Goal: Communication & Community: Answer question/provide support

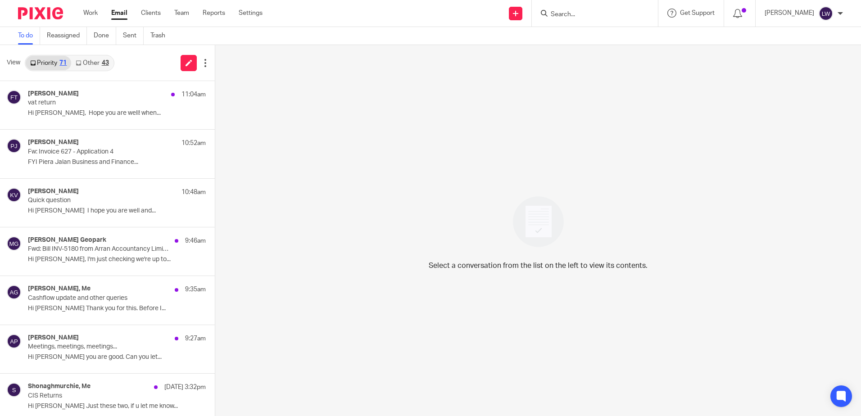
scroll to position [540, 0]
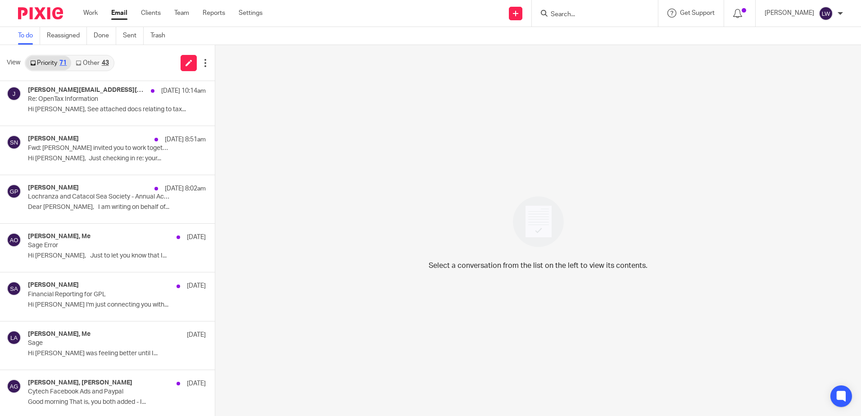
click at [586, 14] on input "Search" at bounding box center [590, 15] width 81 height 8
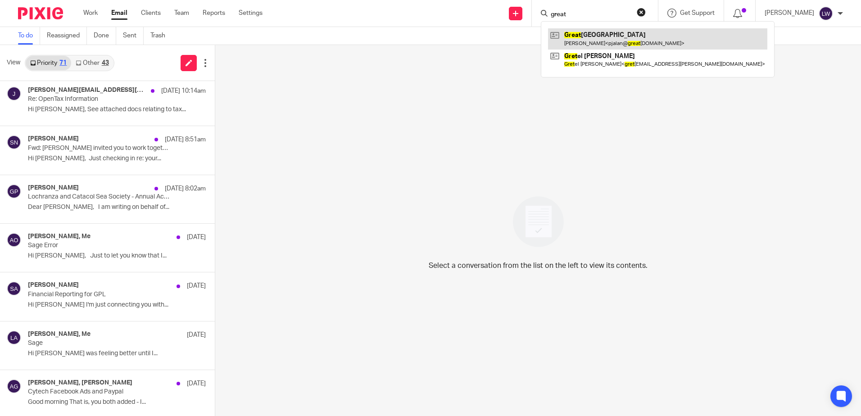
type input "great"
click at [581, 41] on link at bounding box center [657, 38] width 219 height 21
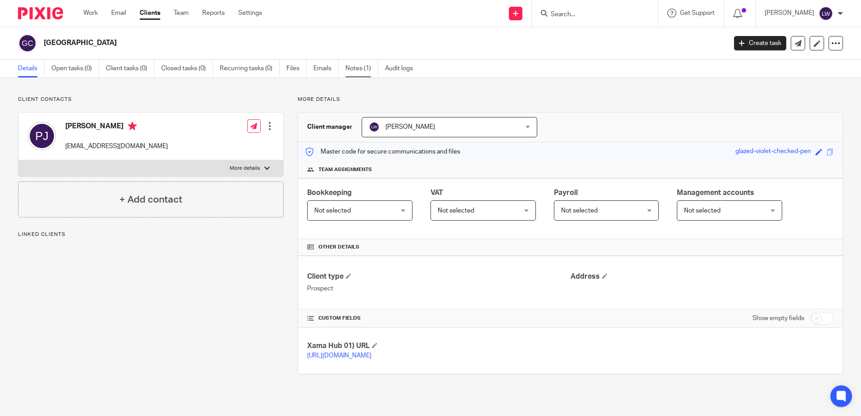
click at [353, 65] on link "Notes (1)" at bounding box center [361, 69] width 33 height 18
click at [350, 66] on link "Notes (1)" at bounding box center [361, 69] width 33 height 18
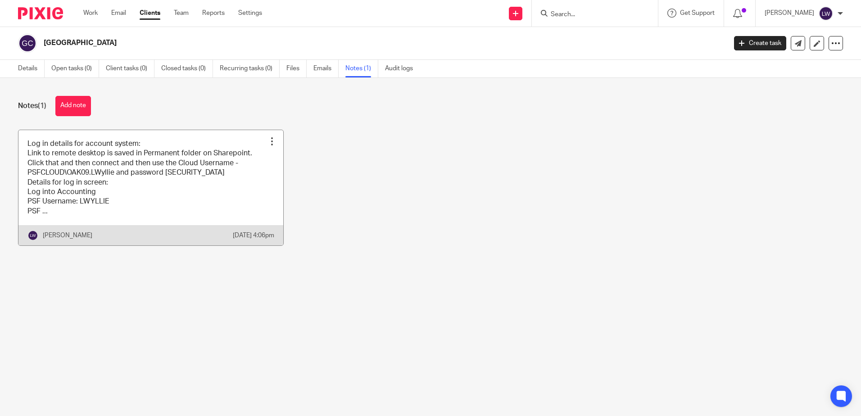
click at [135, 161] on link at bounding box center [150, 188] width 265 height 116
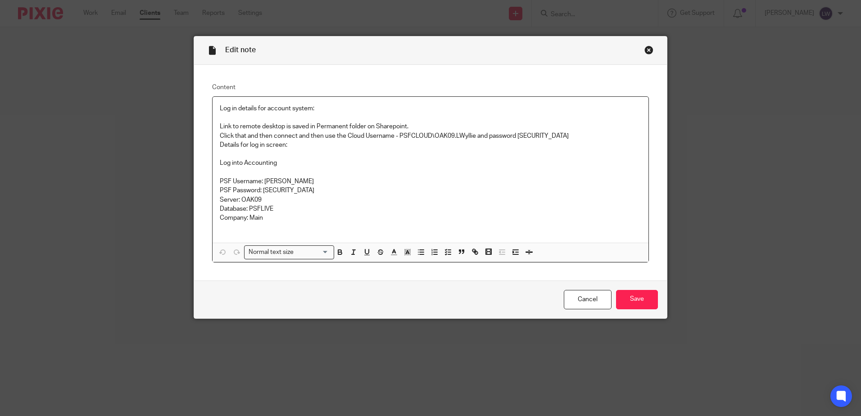
drag, startPoint x: 516, startPoint y: 134, endPoint x: 582, endPoint y: 136, distance: 66.2
click at [582, 136] on p "Click that and then connect and then use the Cloud Username - PSFCLOUD\OAK09.LW…" at bounding box center [430, 135] width 421 height 9
copy p "WelcomeToPSF264*"
drag, startPoint x: 332, startPoint y: 202, endPoint x: 270, endPoint y: 203, distance: 62.1
click at [332, 202] on p "Server: OAK09" at bounding box center [430, 199] width 421 height 9
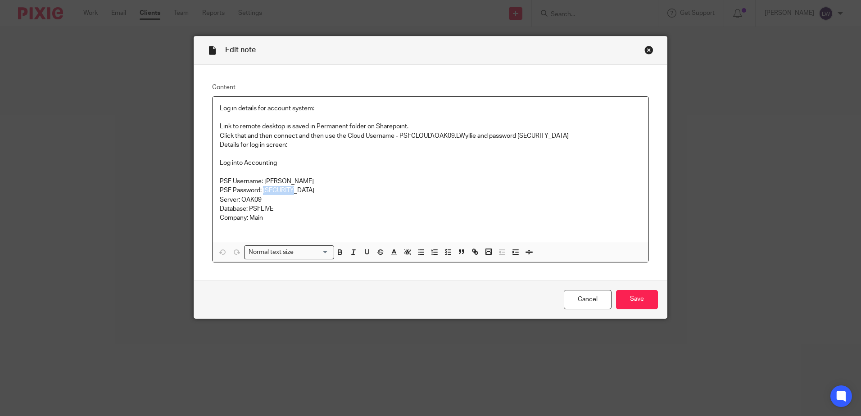
drag, startPoint x: 260, startPoint y: 191, endPoint x: 294, endPoint y: 189, distance: 34.3
click at [294, 189] on p "PSF Password: P@ssword1" at bounding box center [430, 190] width 421 height 9
copy p "P@ssword1"
click at [298, 195] on p "PSF Password: P@ssword1" at bounding box center [430, 190] width 421 height 9
click at [637, 306] on input "Save" at bounding box center [637, 299] width 42 height 19
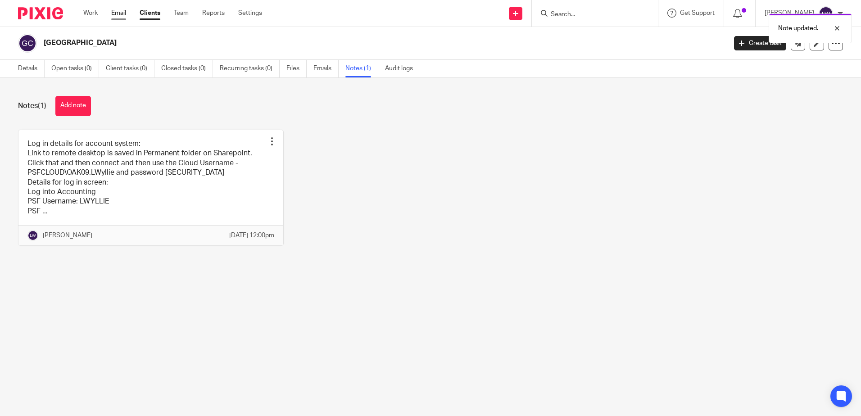
click at [119, 13] on link "Email" at bounding box center [118, 13] width 15 height 9
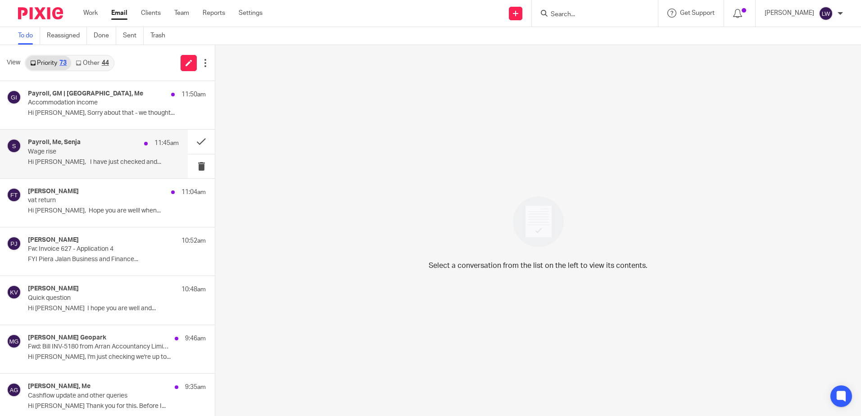
click at [56, 161] on p "Hi Lorna, I have just checked and..." at bounding box center [103, 162] width 151 height 8
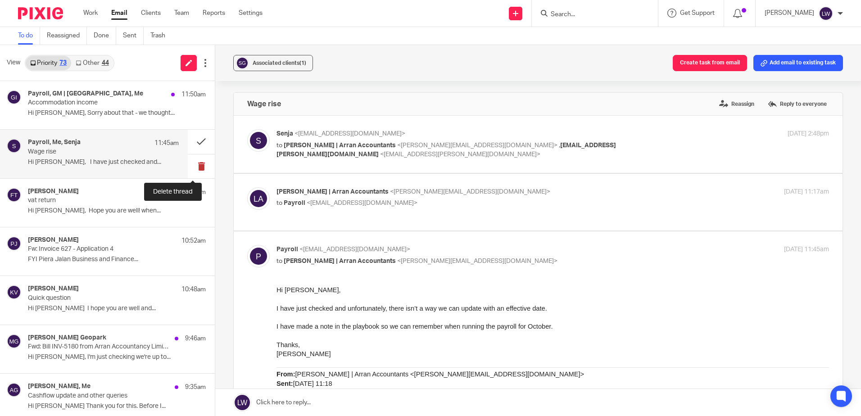
click at [193, 167] on button at bounding box center [201, 166] width 27 height 24
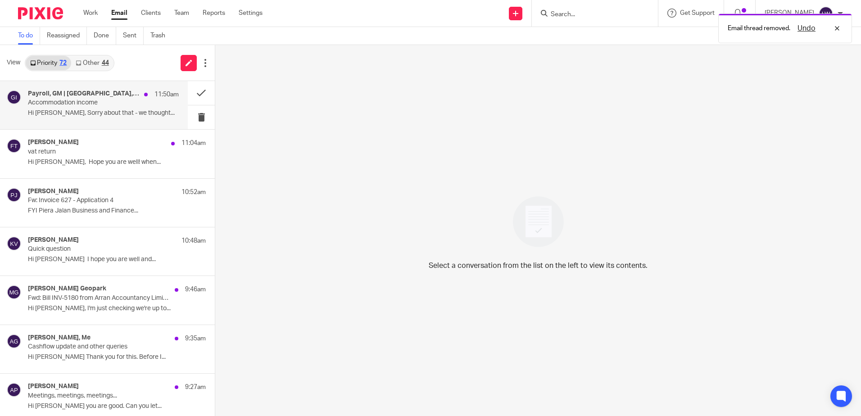
click at [104, 112] on p "Hi Kirsty, Sorry about that - we thought..." at bounding box center [103, 113] width 151 height 8
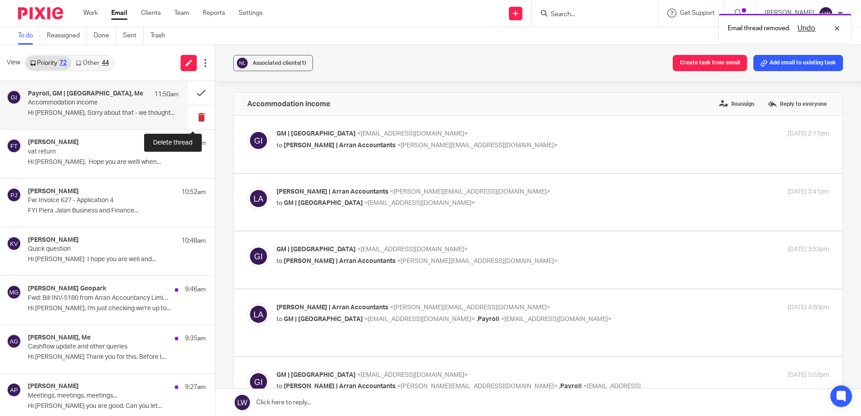
click at [195, 116] on button at bounding box center [201, 117] width 27 height 24
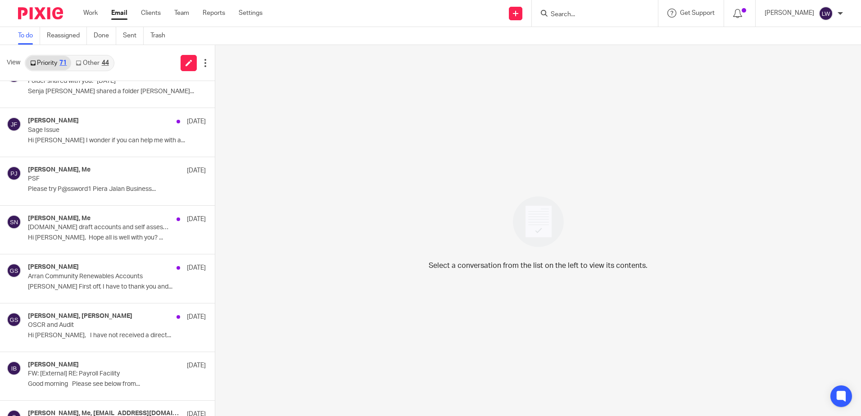
scroll to position [1486, 0]
click at [13, 175] on img at bounding box center [14, 173] width 14 height 14
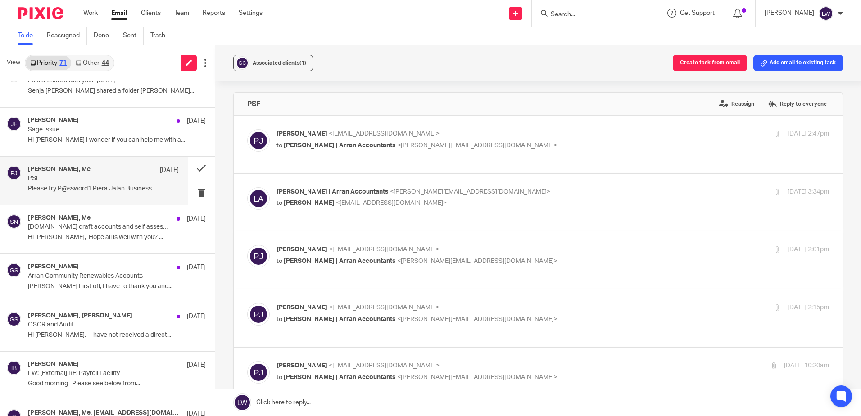
scroll to position [0, 0]
click at [193, 196] on button at bounding box center [201, 193] width 27 height 24
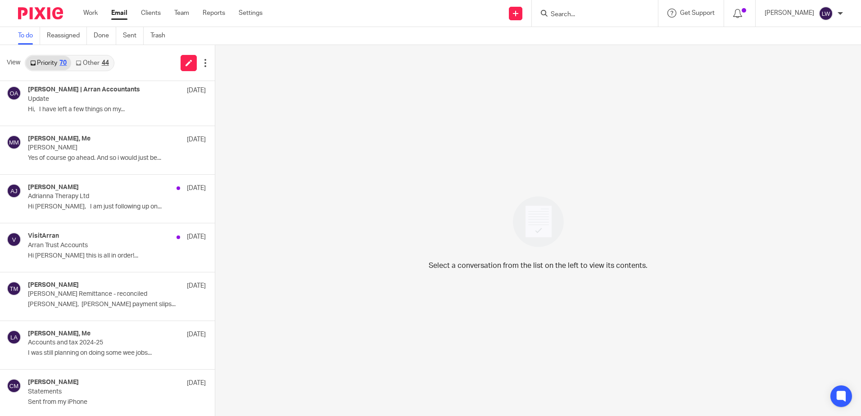
scroll to position [1846, 0]
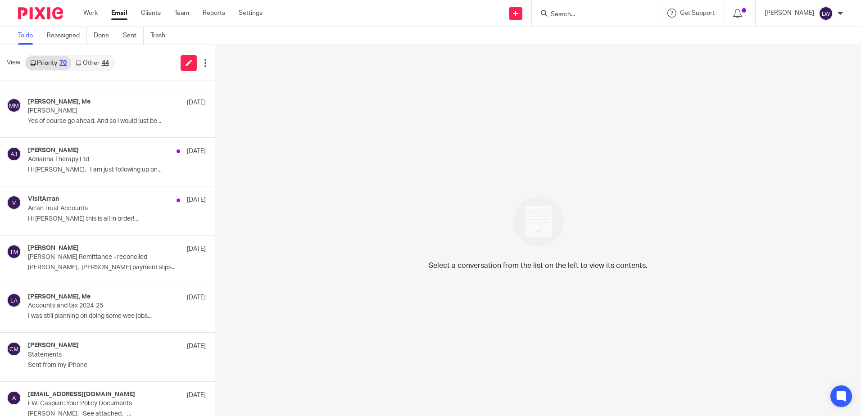
click at [113, 13] on link "Email" at bounding box center [119, 13] width 16 height 9
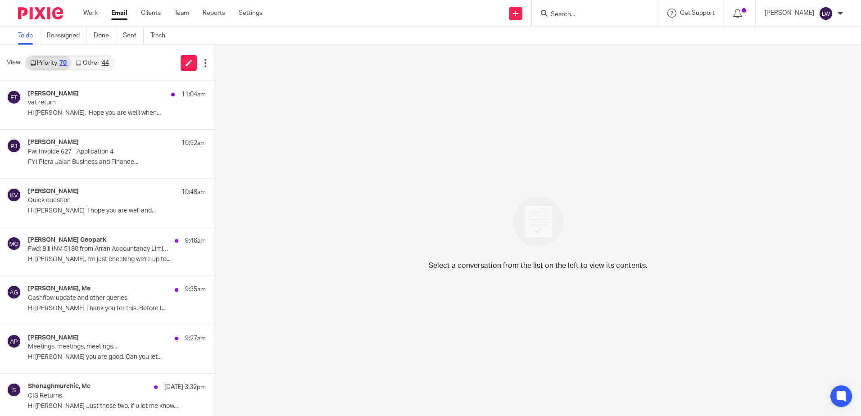
click at [105, 61] on div "44" at bounding box center [105, 63] width 7 height 6
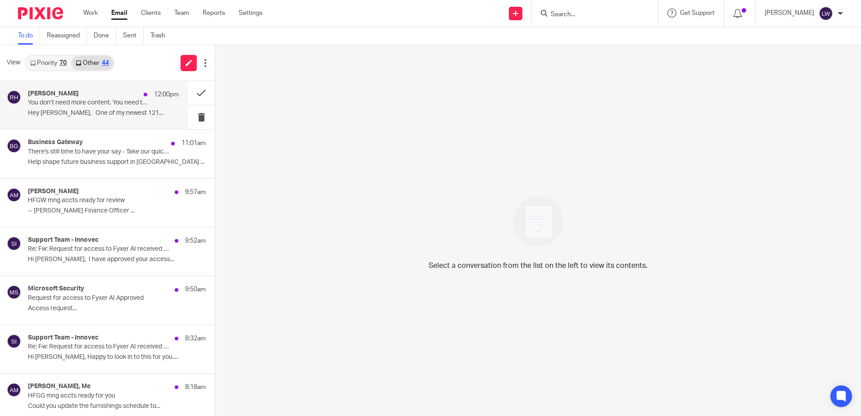
click at [86, 101] on p "You don’t need more content. You need this." at bounding box center [88, 103] width 121 height 8
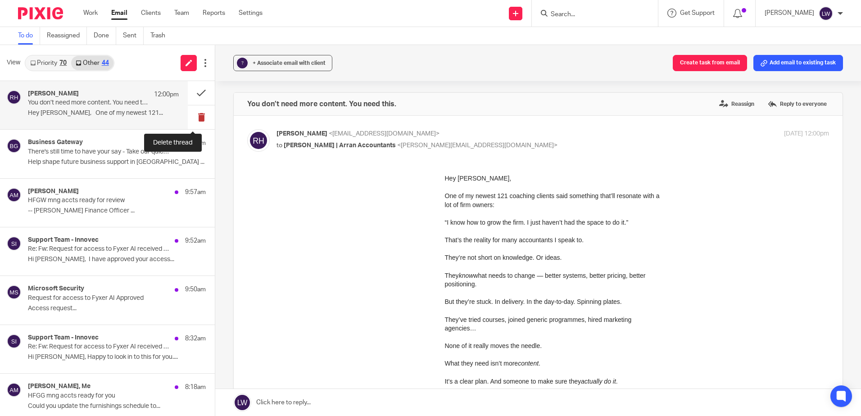
click at [193, 117] on button at bounding box center [201, 117] width 27 height 24
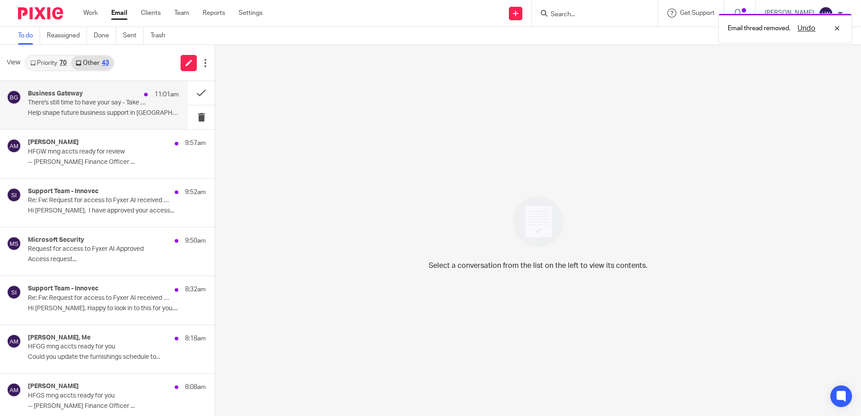
click at [77, 108] on div "Business Gateway 11:01am There's still time to have your say - Take our quick s…" at bounding box center [103, 105] width 151 height 30
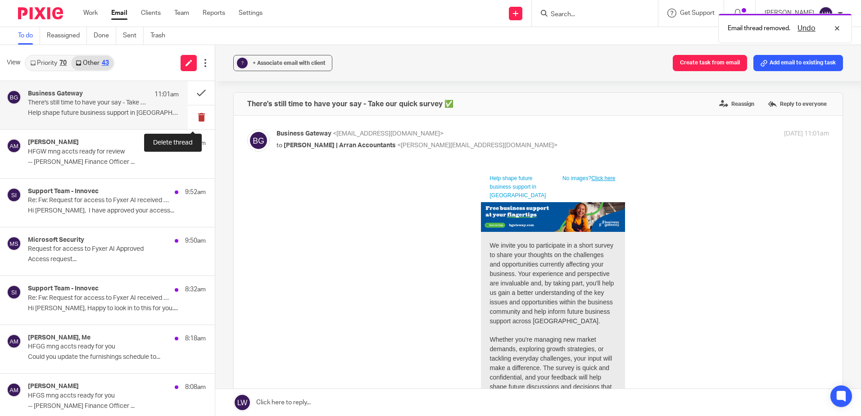
click at [194, 120] on button at bounding box center [201, 117] width 27 height 24
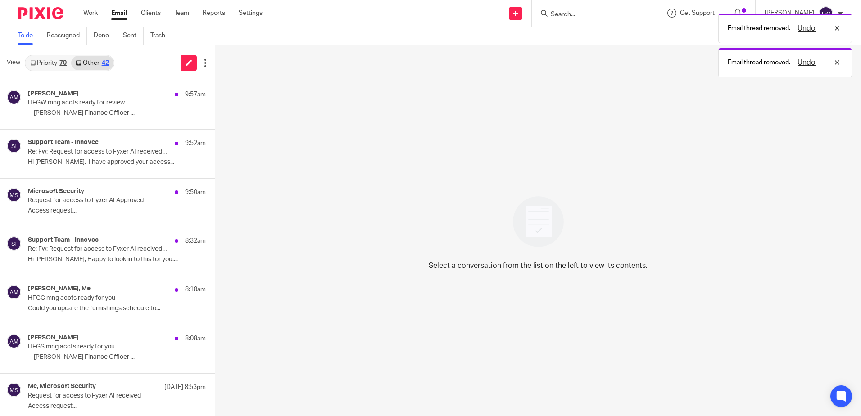
click at [54, 60] on link "Priority 70" at bounding box center [48, 63] width 45 height 14
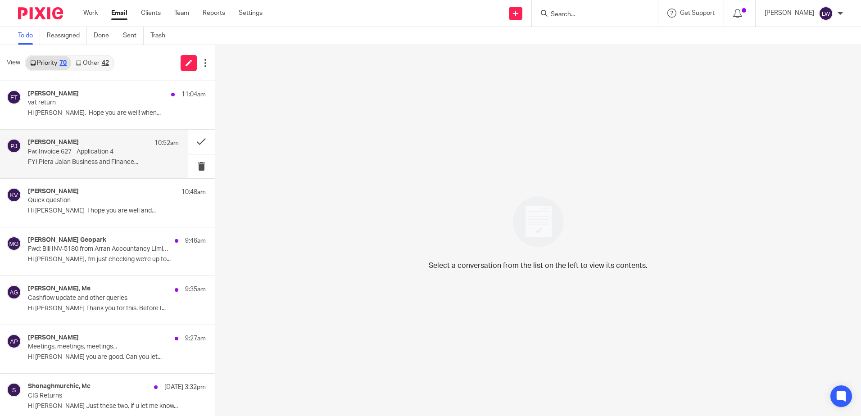
click at [95, 157] on div "Piera Jalan 10:52am Fw: Invoice 627 - Application 4 FYI Piera Jalan Business an…" at bounding box center [103, 154] width 151 height 30
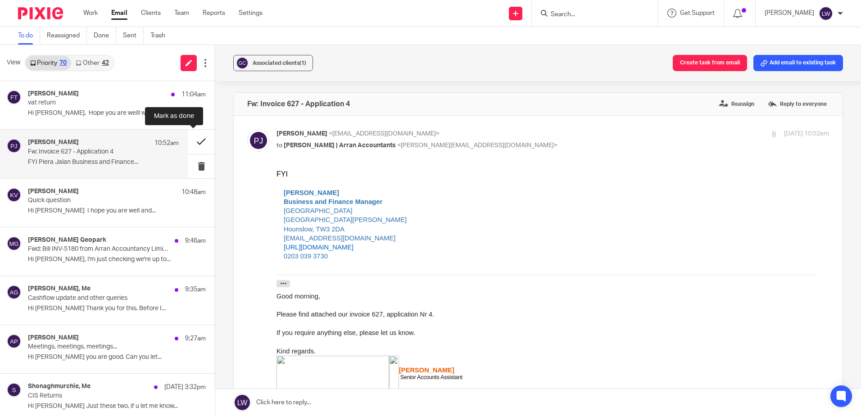
click at [192, 141] on button at bounding box center [201, 142] width 27 height 24
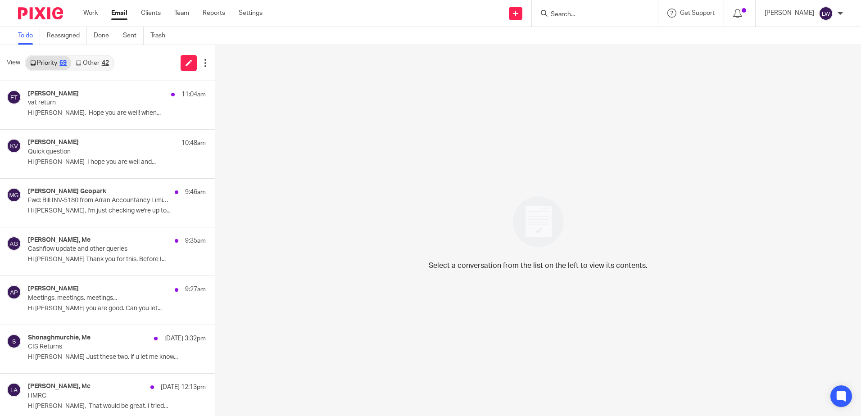
click at [96, 63] on link "Other 42" at bounding box center [92, 63] width 42 height 14
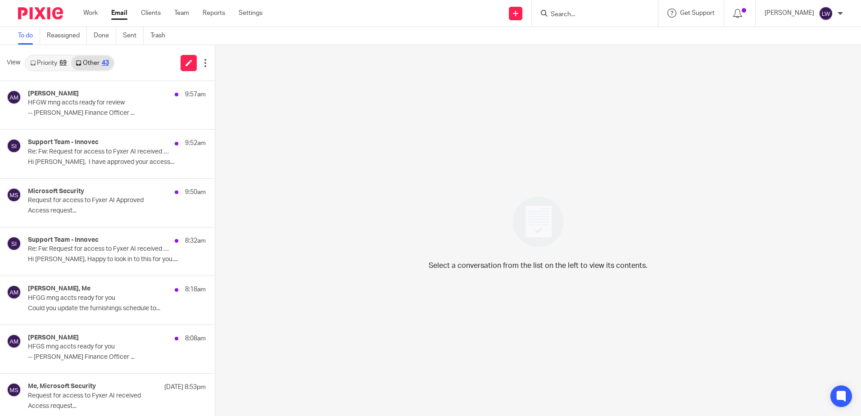
click at [41, 60] on link "Priority 69" at bounding box center [48, 63] width 45 height 14
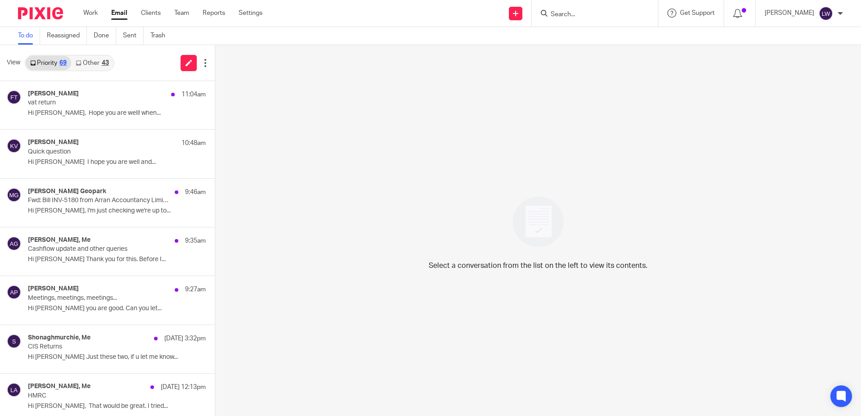
click at [606, 12] on input "Search" at bounding box center [590, 15] width 81 height 8
type input "pringle"
click button "submit" at bounding box center [0, 0] width 0 height 0
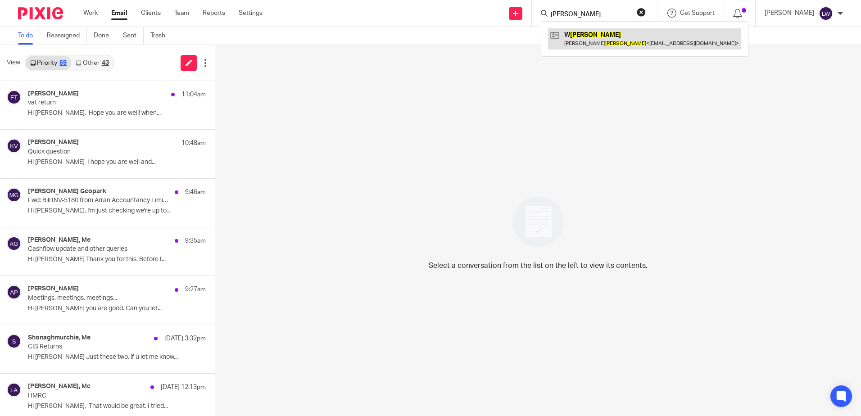
click at [607, 34] on link at bounding box center [644, 38] width 193 height 21
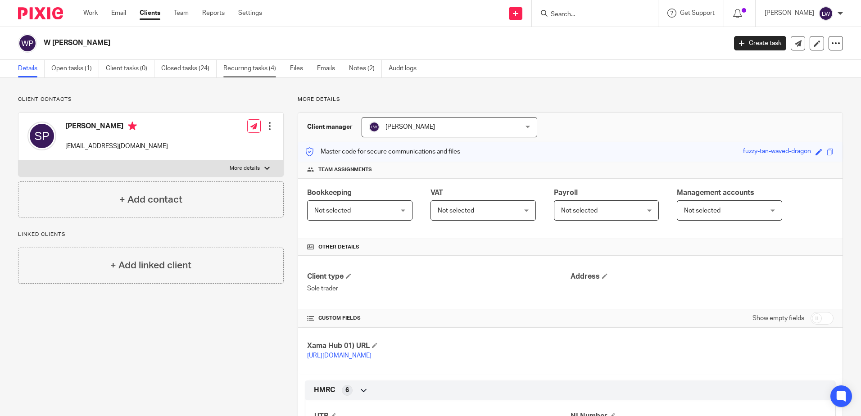
click at [249, 66] on link "Recurring tasks (4)" at bounding box center [253, 69] width 60 height 18
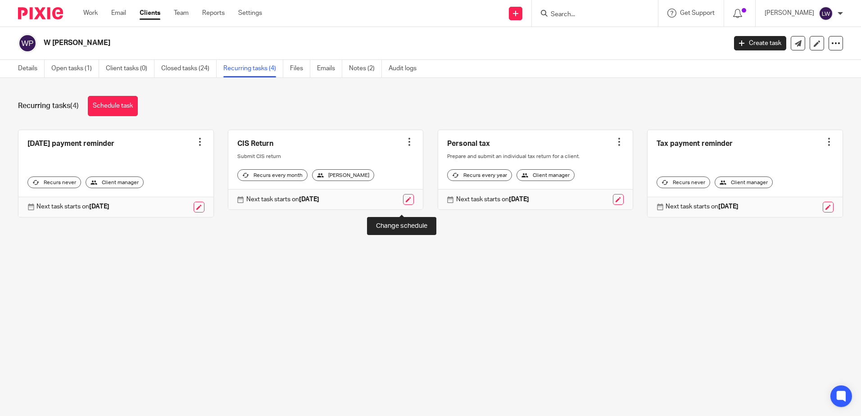
click at [403, 205] on link at bounding box center [408, 199] width 11 height 11
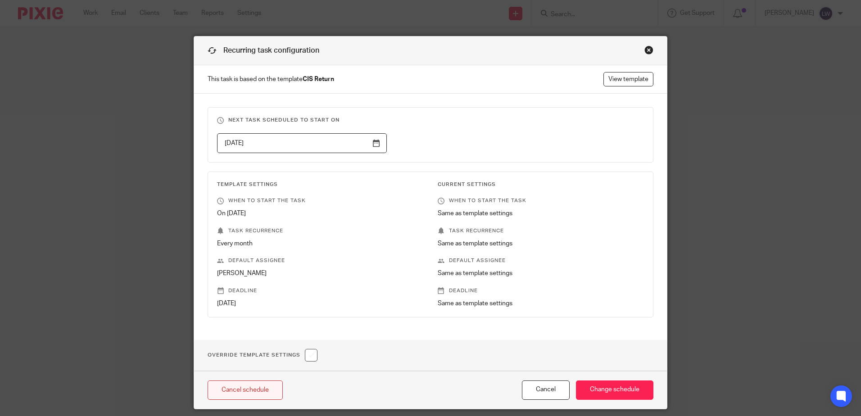
click at [259, 389] on link "Cancel schedule" at bounding box center [245, 389] width 75 height 19
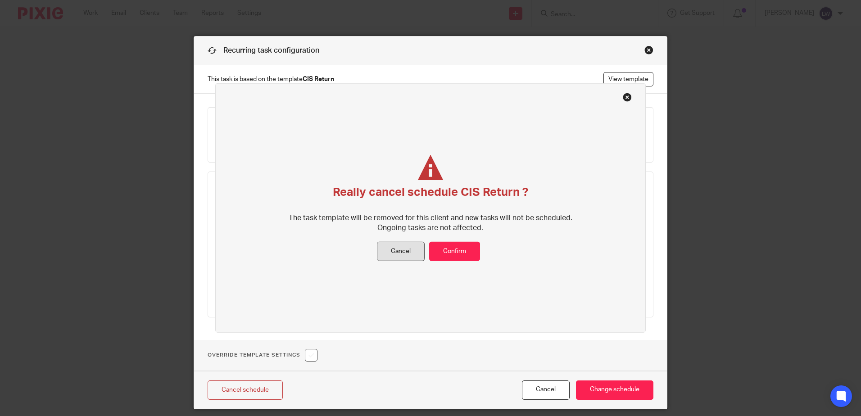
click at [392, 246] on button "Cancel" at bounding box center [401, 251] width 48 height 19
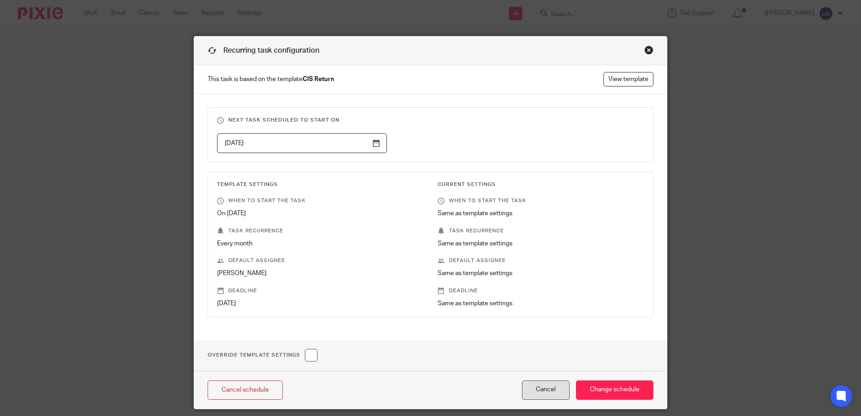
click at [545, 393] on button "Cancel" at bounding box center [546, 389] width 48 height 19
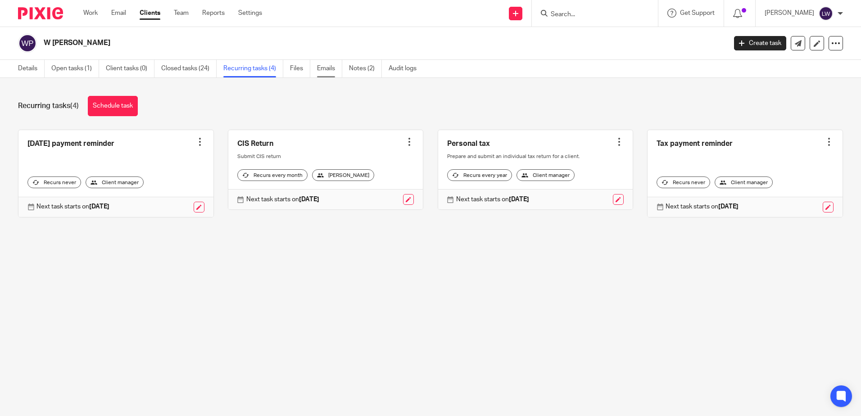
click at [334, 76] on link "Emails" at bounding box center [329, 69] width 25 height 18
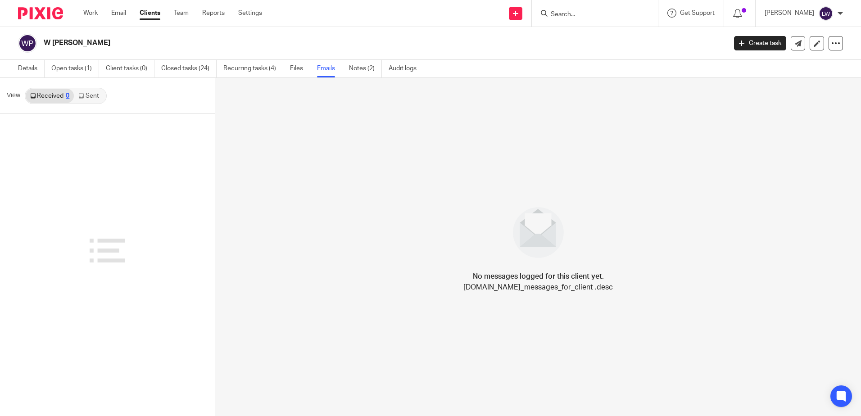
click at [82, 95] on icon at bounding box center [80, 95] width 5 height 5
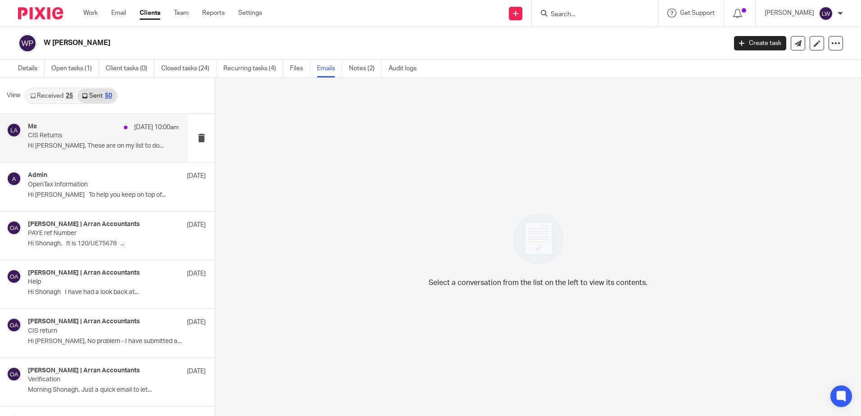
click at [63, 139] on p "CIS Returns" at bounding box center [88, 136] width 121 height 8
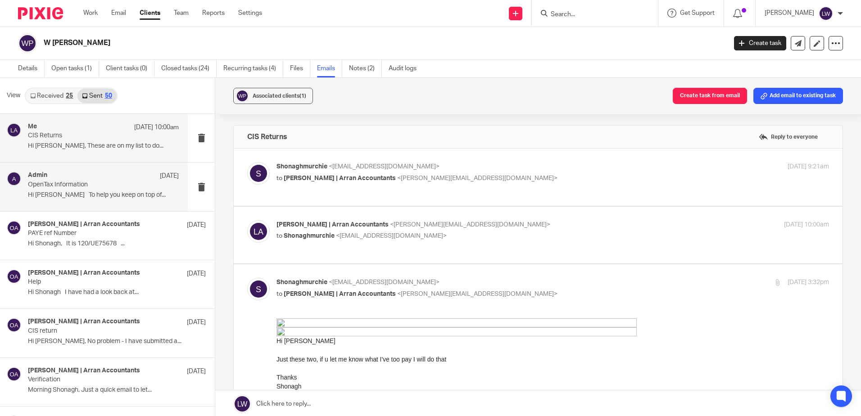
click at [64, 191] on p "Hi Sandy To help you keep on top of..." at bounding box center [103, 195] width 151 height 8
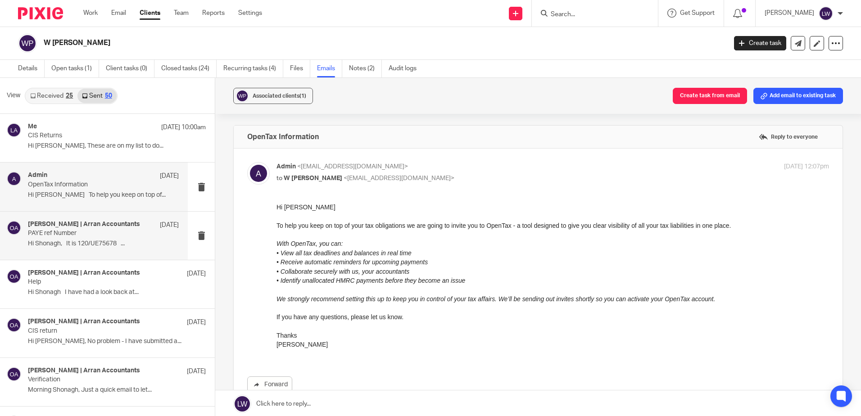
click at [63, 231] on p "PAYE ref Number" at bounding box center [88, 234] width 121 height 8
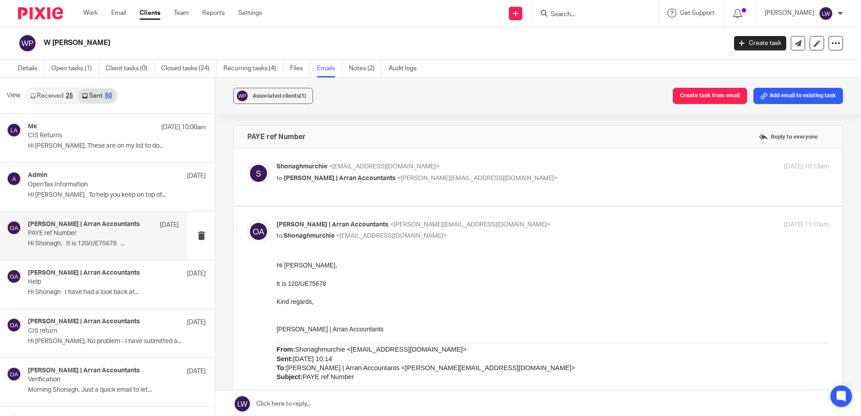
click at [371, 183] on div "Shonaghmurchie <shonaghmurchie@aol.com> to Olivia | Arran Accountants <olivia@a…" at bounding box center [552, 173] width 552 height 23
checkbox input "true"
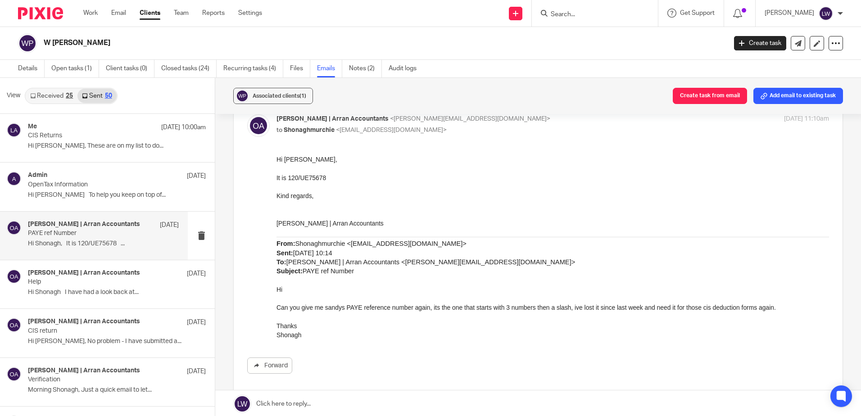
scroll to position [270, 0]
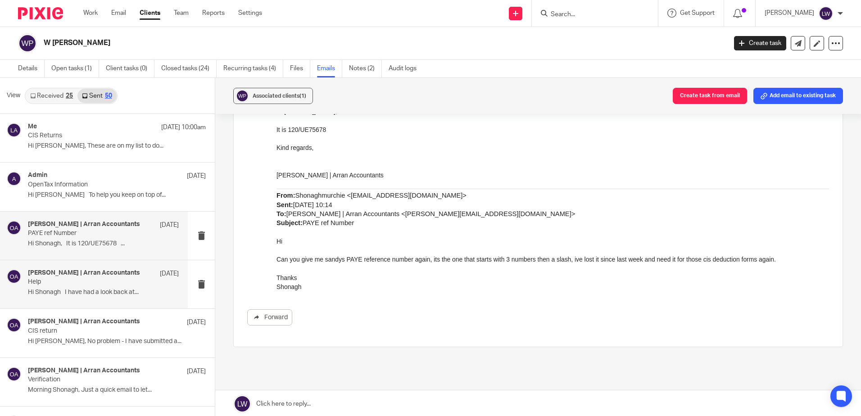
click at [95, 289] on p "Hi Shonagh I have had a look back at..." at bounding box center [103, 293] width 151 height 8
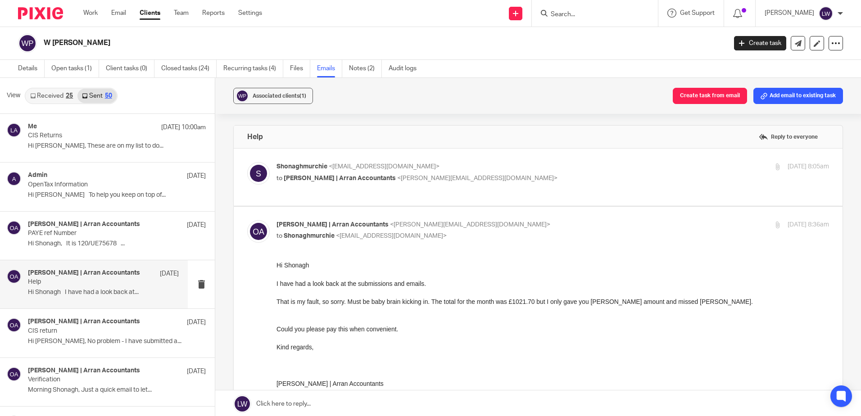
scroll to position [0, 0]
click at [361, 183] on p "to Olivia | Arran Accountants <olivia@arranaccountants.co.uk>" at bounding box center [460, 178] width 368 height 9
checkbox input "true"
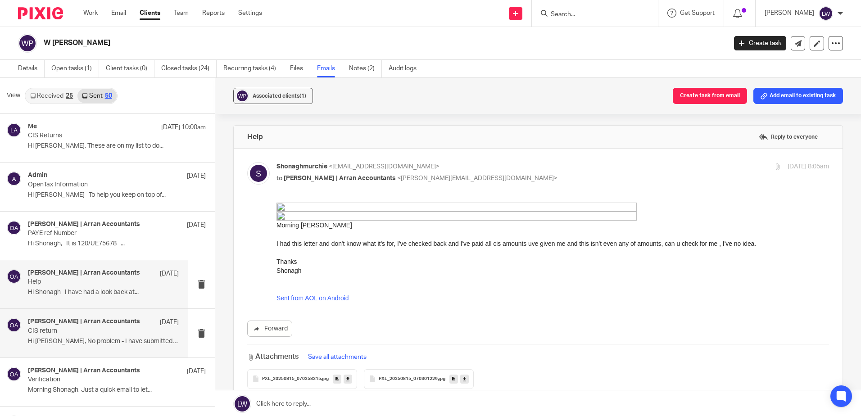
click at [90, 330] on p "CIS return" at bounding box center [88, 331] width 121 height 8
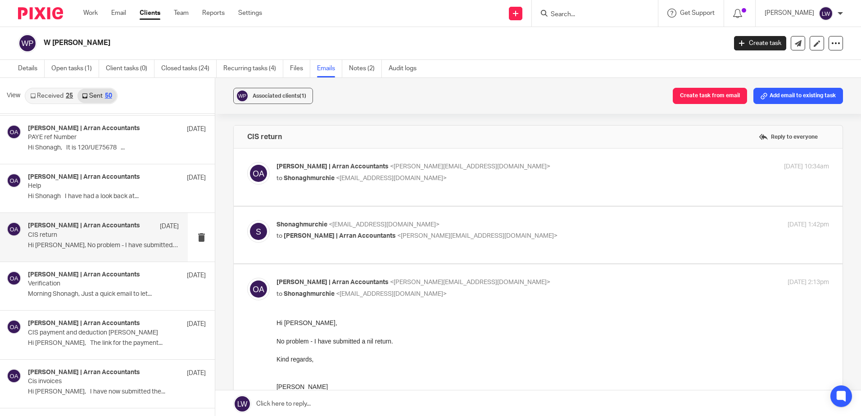
scroll to position [135, 0]
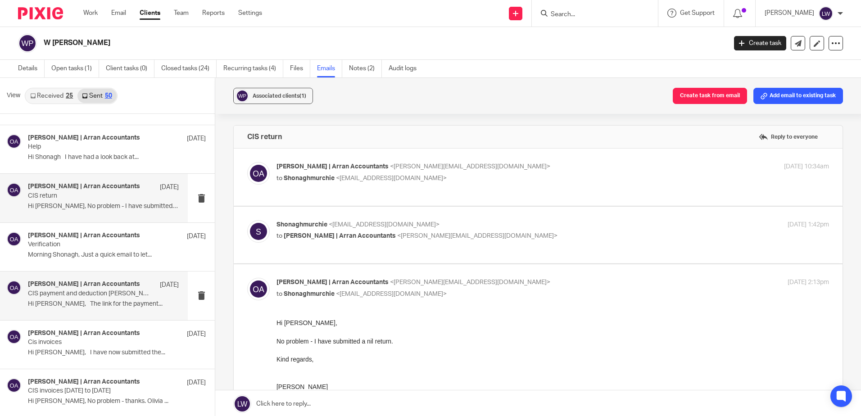
click at [89, 308] on p "Hi Shonagh, The link for the payment..." at bounding box center [103, 304] width 151 height 8
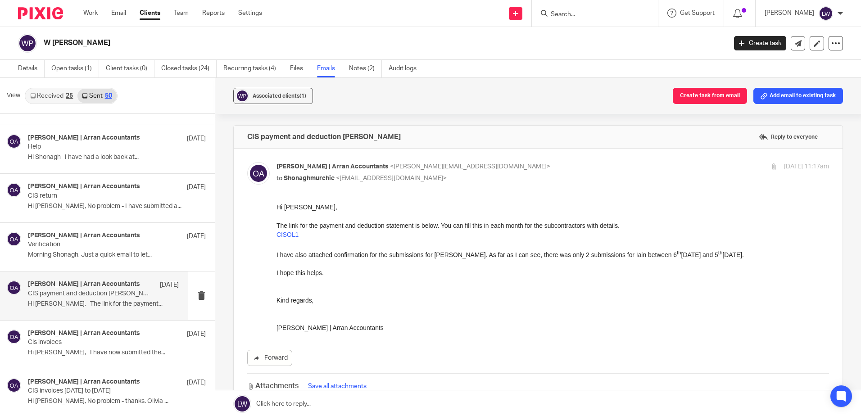
scroll to position [180, 0]
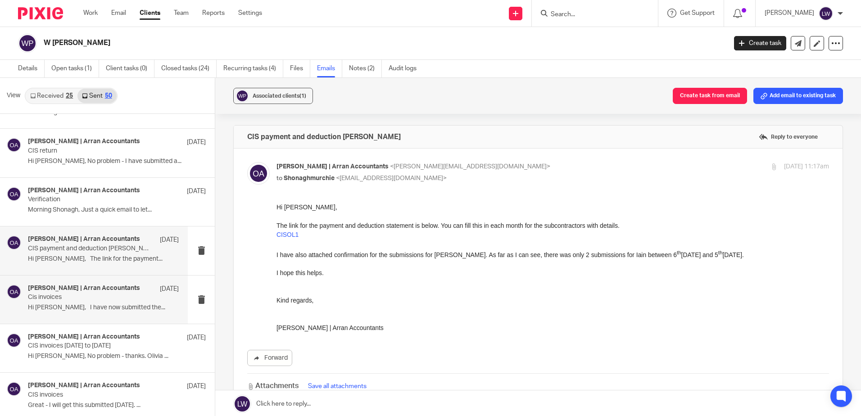
click at [67, 287] on h4 "Olivia | Arran Accountants" at bounding box center [84, 289] width 112 height 8
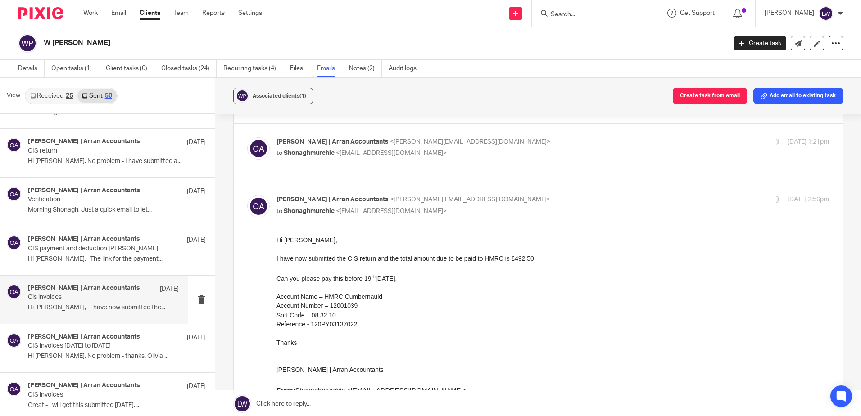
scroll to position [90, 0]
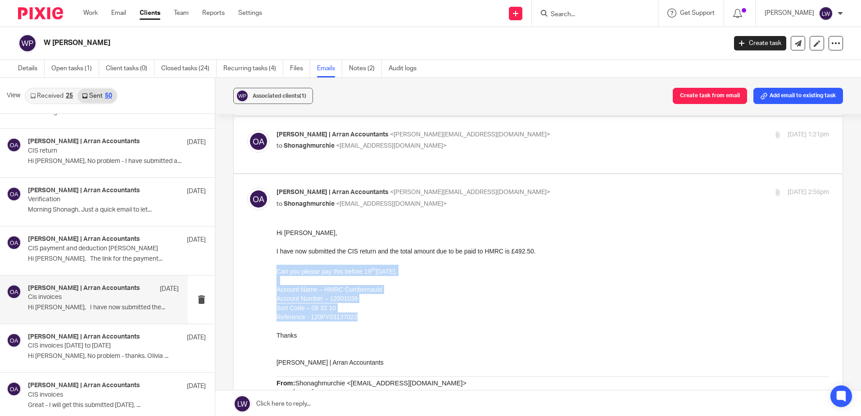
drag, startPoint x: 277, startPoint y: 271, endPoint x: 384, endPoint y: 313, distance: 115.4
copy div "Can you please pay this before 19 th July 2025. Account Name – HMRC Cumbernauld…"
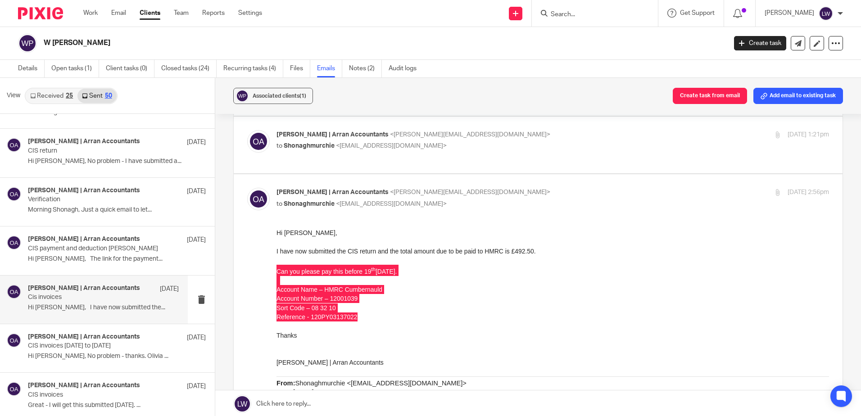
click at [50, 96] on link "Received 25" at bounding box center [52, 96] width 52 height 14
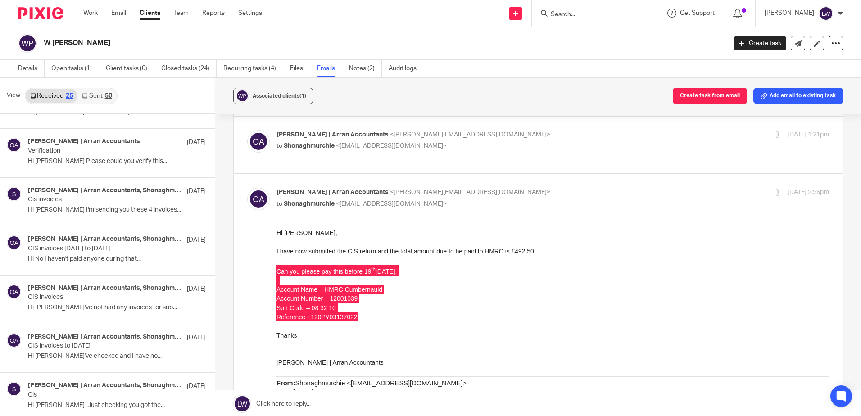
scroll to position [1, 0]
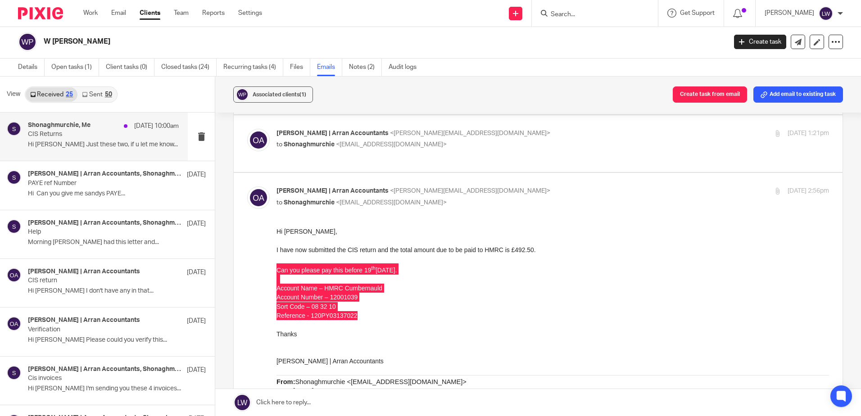
click at [65, 134] on p "CIS Returns" at bounding box center [88, 135] width 121 height 8
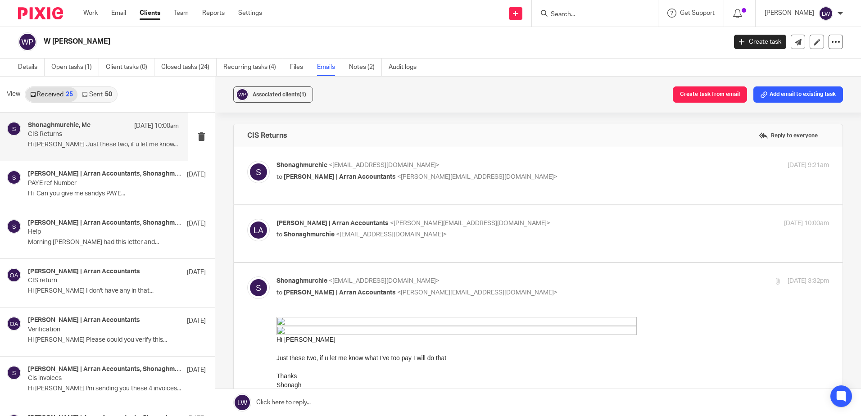
scroll to position [0, 0]
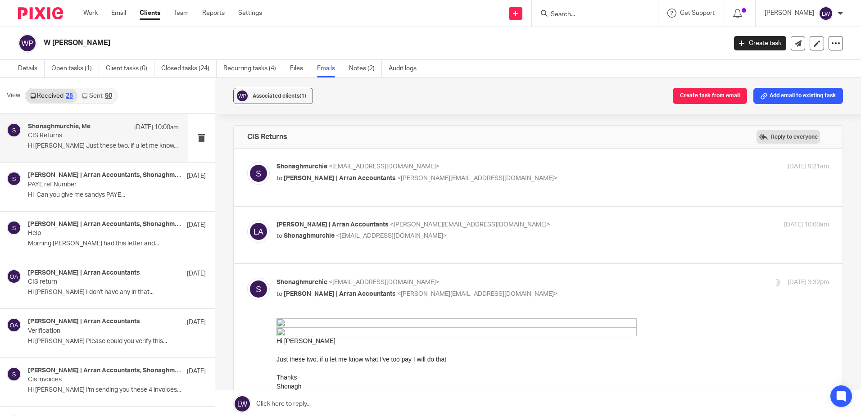
click at [759, 135] on label "Reply to everyone" at bounding box center [787, 137] width 63 height 14
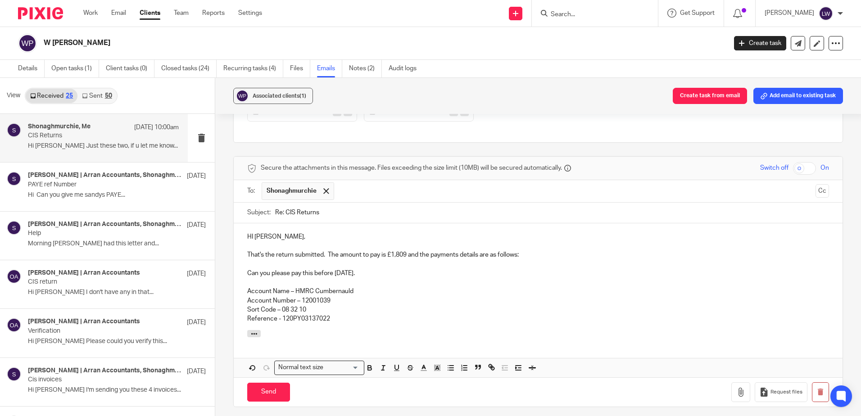
drag, startPoint x: 244, startPoint y: 274, endPoint x: 391, endPoint y: 276, distance: 147.3
click at [391, 276] on div "HI Shonagh, That's the return submitted. The amount to pay is £1,809 and the pa…" at bounding box center [538, 276] width 609 height 107
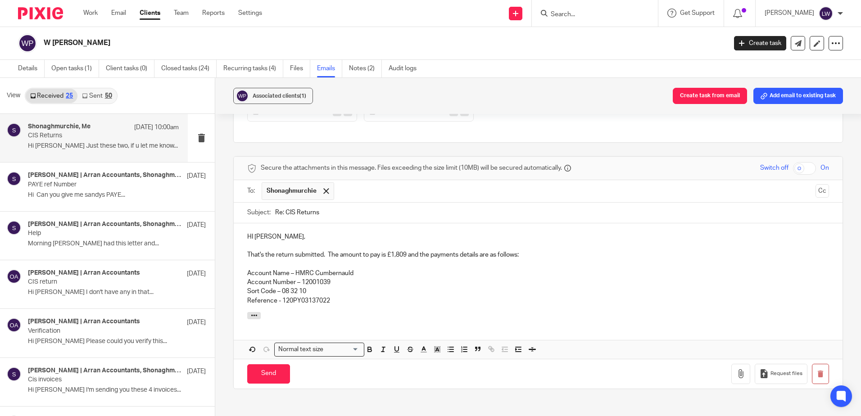
click at [340, 302] on p "Reference - 120PY03137022" at bounding box center [538, 300] width 582 height 9
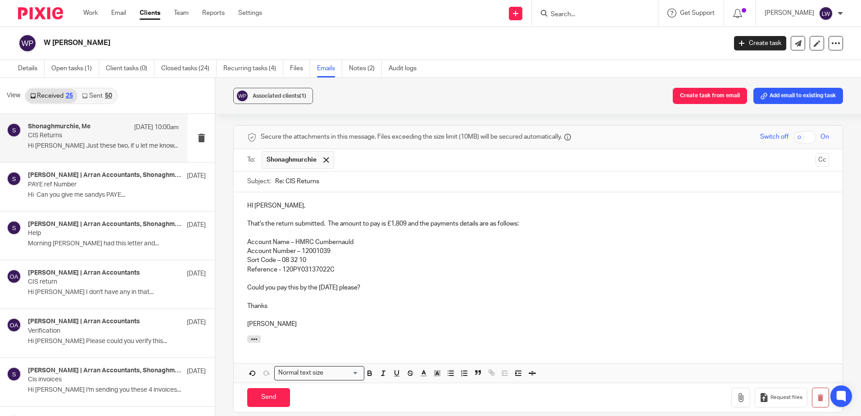
scroll to position [449, 0]
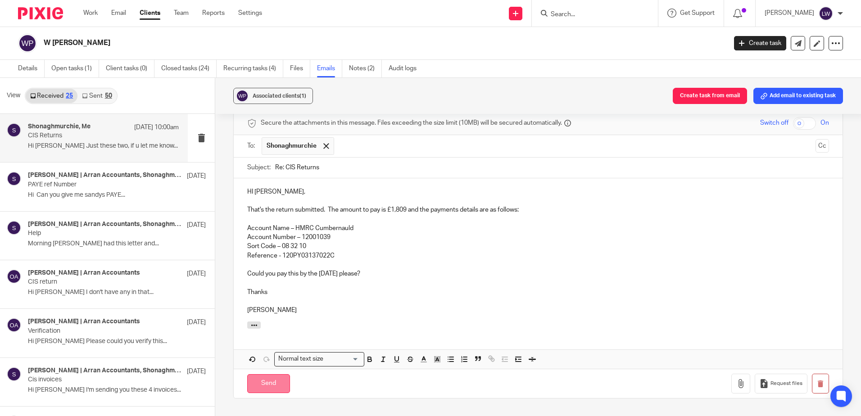
click at [271, 380] on input "Send" at bounding box center [268, 383] width 43 height 19
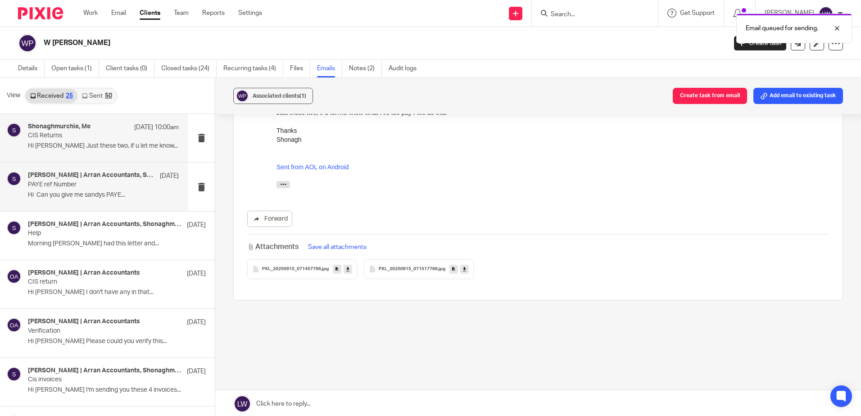
scroll to position [247, 0]
click at [79, 72] on link "Open tasks (1)" at bounding box center [75, 69] width 48 height 18
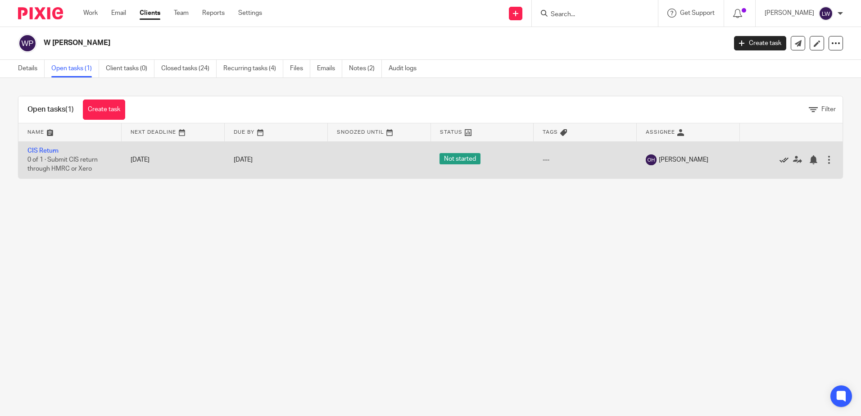
click at [779, 160] on icon at bounding box center [783, 159] width 9 height 9
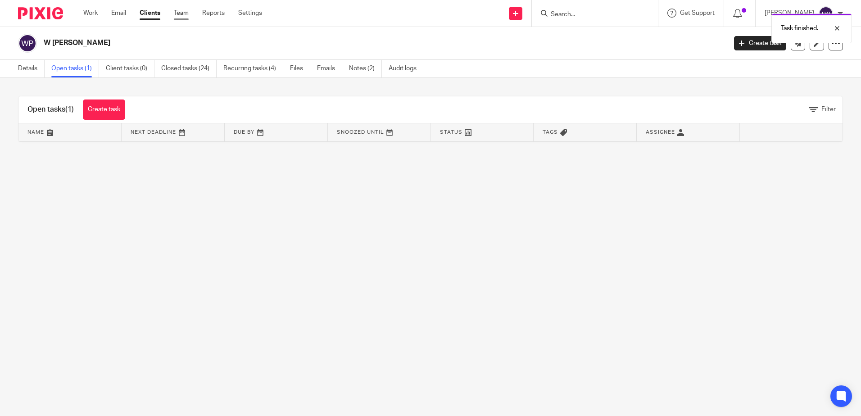
click at [189, 11] on link "Team" at bounding box center [181, 13] width 15 height 9
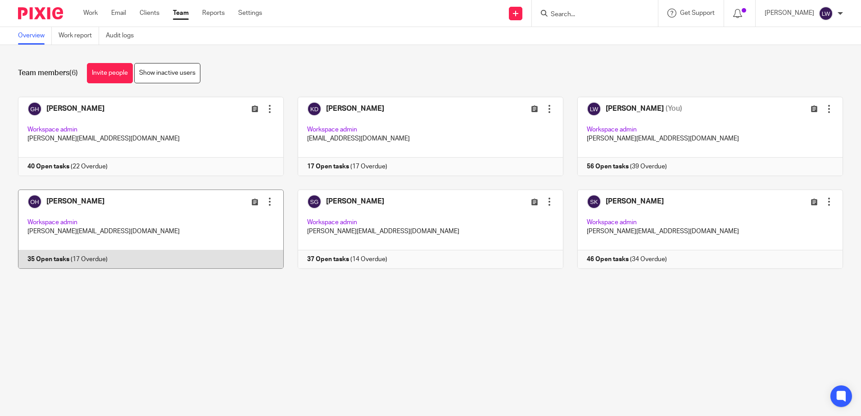
click at [104, 200] on link at bounding box center [144, 229] width 280 height 79
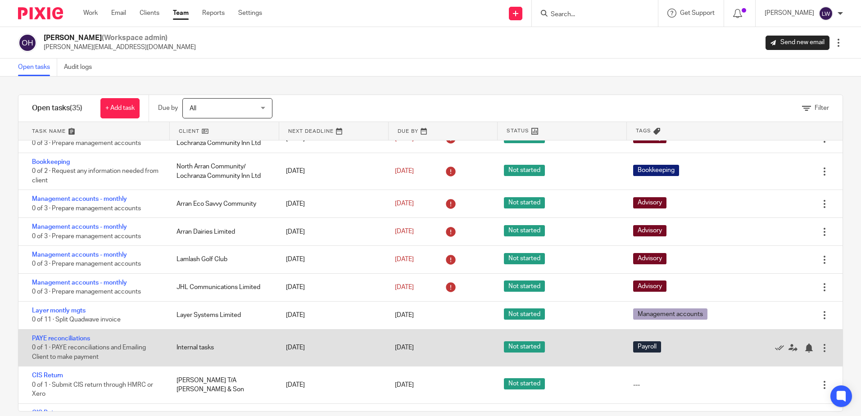
scroll to position [630, 0]
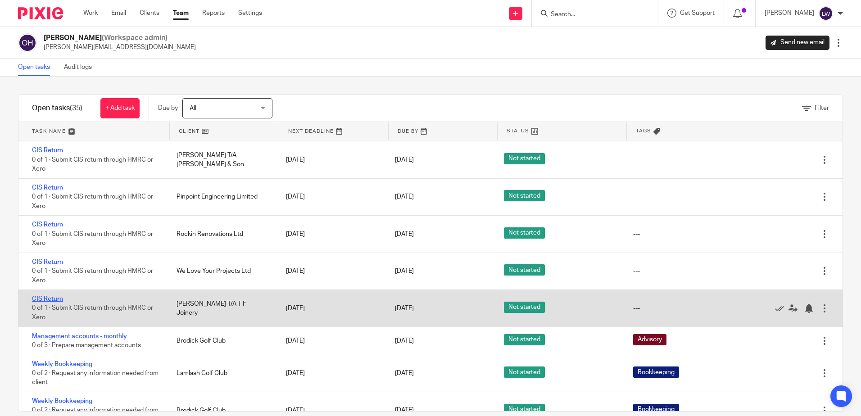
click at [46, 299] on link "CIS Return" at bounding box center [47, 299] width 31 height 6
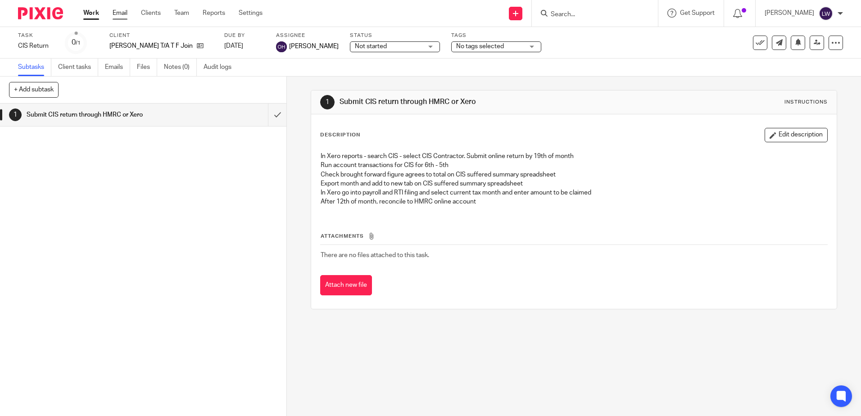
click at [116, 14] on link "Email" at bounding box center [120, 13] width 15 height 9
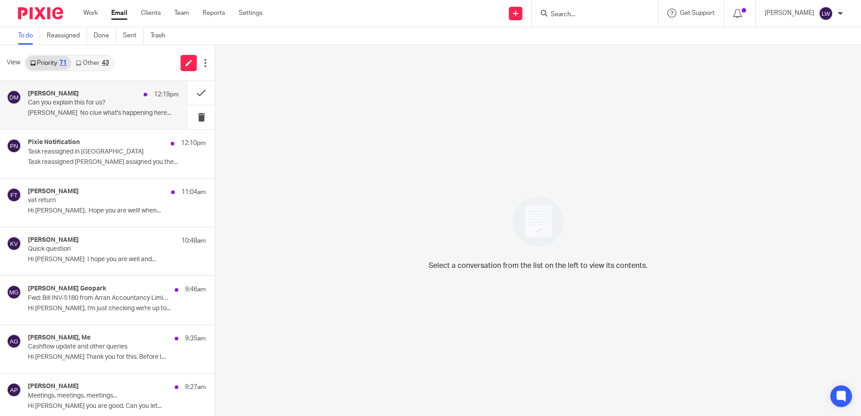
click at [85, 111] on p "[PERSON_NAME] No clue what's happening here..." at bounding box center [103, 113] width 151 height 8
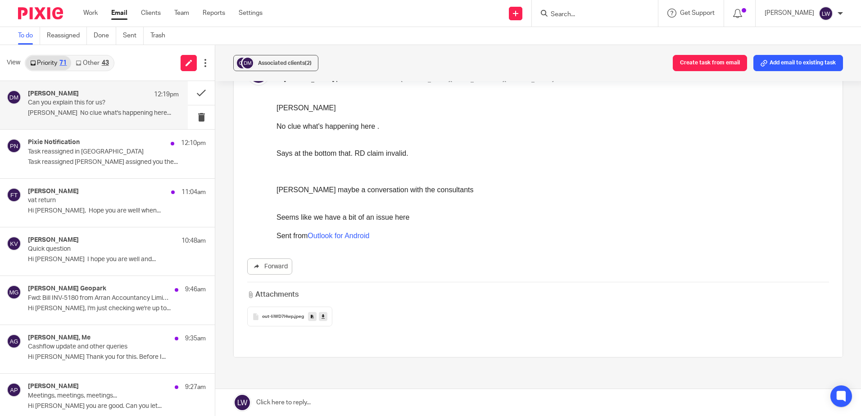
scroll to position [90, 0]
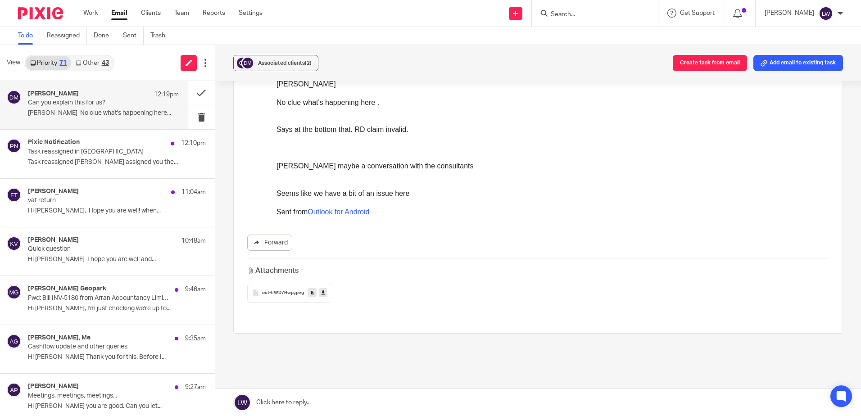
click at [322, 292] on icon at bounding box center [322, 292] width 3 height 7
click at [288, 292] on span "out-liWD7Hwp" at bounding box center [278, 292] width 32 height 5
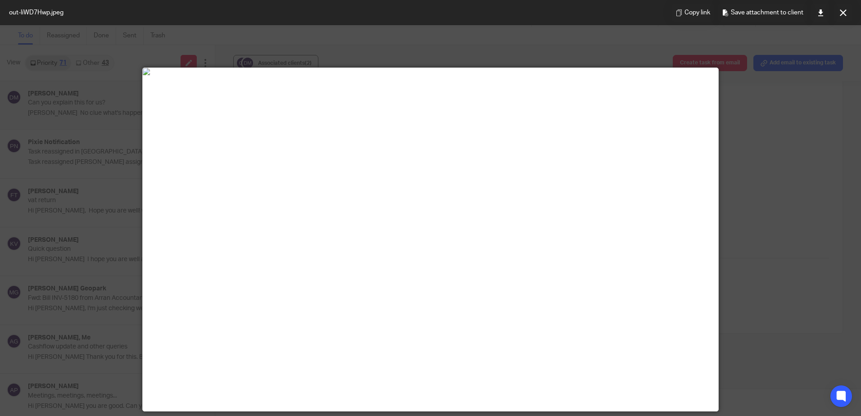
drag, startPoint x: 482, startPoint y: 43, endPoint x: 495, endPoint y: 43, distance: 12.6
click at [482, 43] on div at bounding box center [430, 208] width 861 height 416
click at [843, 10] on icon at bounding box center [843, 12] width 7 height 7
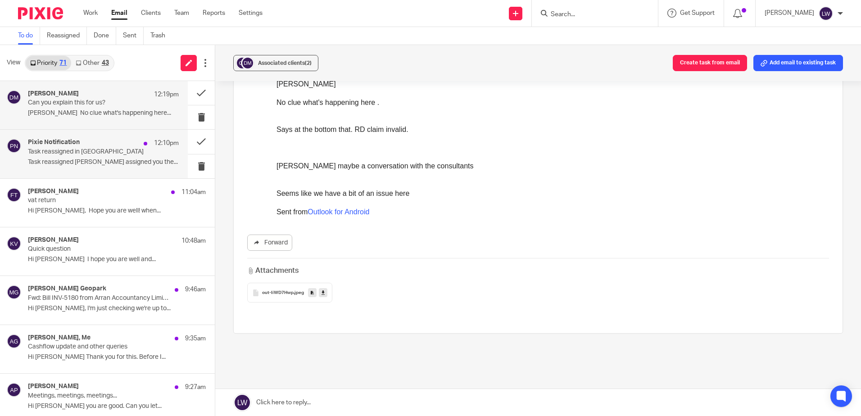
click at [71, 157] on div "Pixie Notification 12:10pm Task reassigned in Pixie Task reassigned Sarah Kash …" at bounding box center [103, 154] width 151 height 30
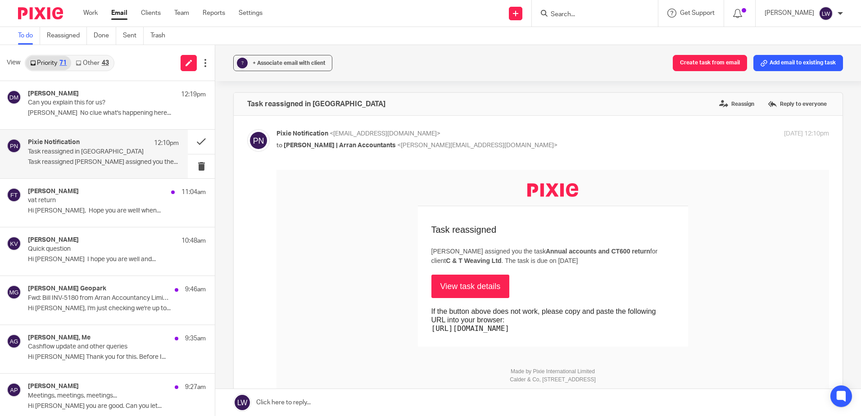
scroll to position [0, 0]
click at [95, 60] on link "Other 43" at bounding box center [92, 63] width 42 height 14
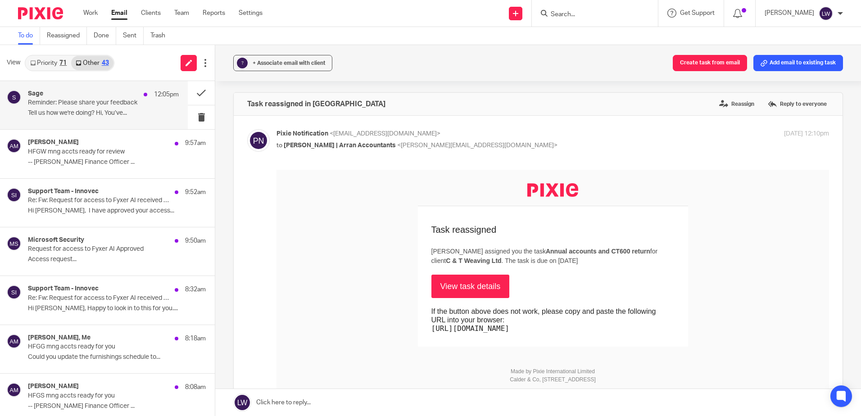
click at [92, 99] on div "Sage 12:05pm" at bounding box center [103, 94] width 151 height 9
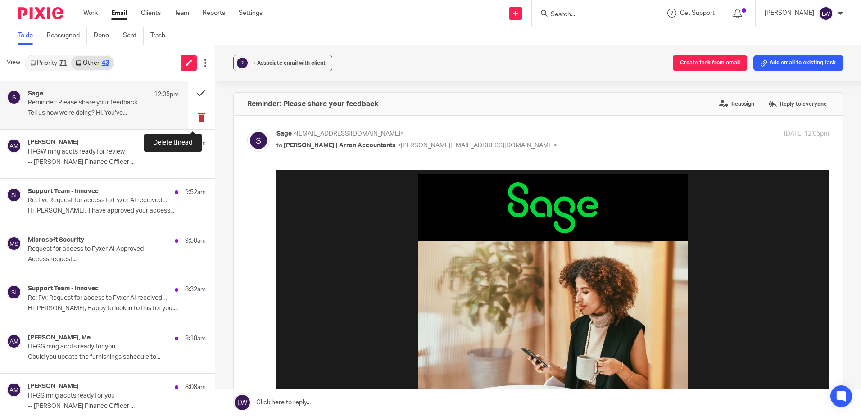
click at [192, 119] on button at bounding box center [201, 117] width 27 height 24
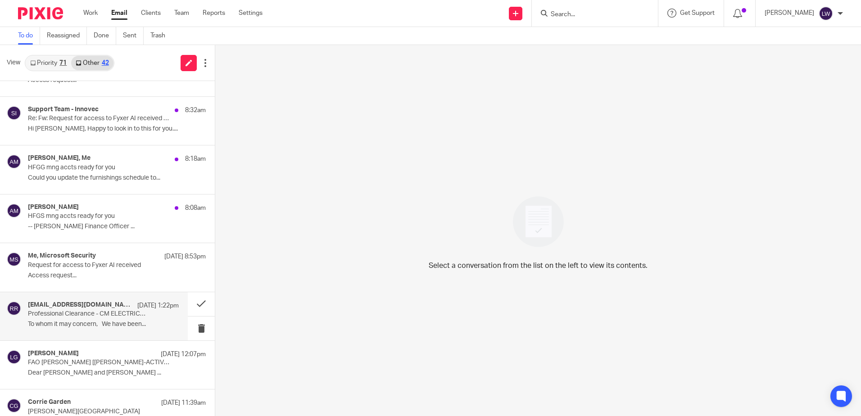
scroll to position [135, 0]
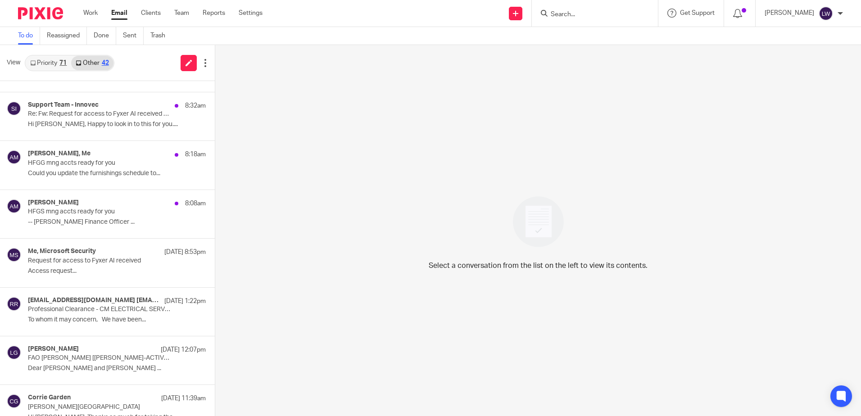
click at [50, 67] on link "Priority 71" at bounding box center [48, 63] width 45 height 14
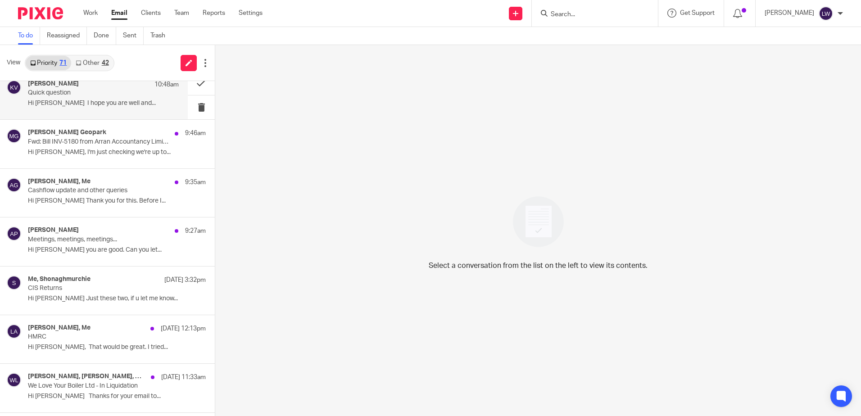
scroll to position [180, 0]
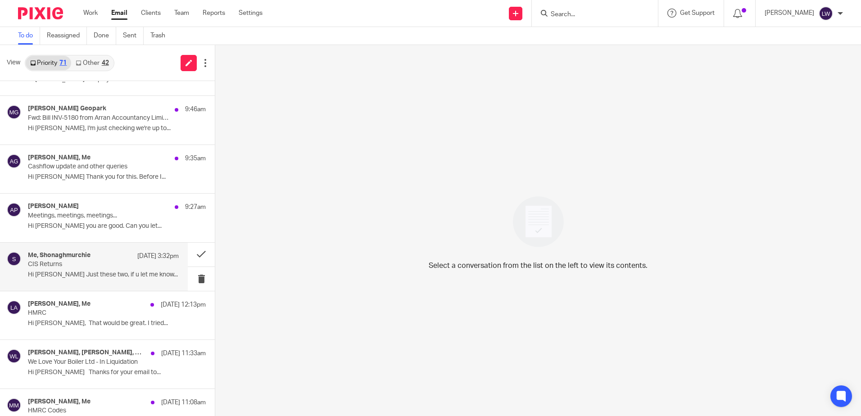
click at [86, 280] on div "Me, Shonaghmurchie 15 Sep 3:32pm CIS Returns Hi Lorna Just these two, if u let …" at bounding box center [103, 267] width 151 height 30
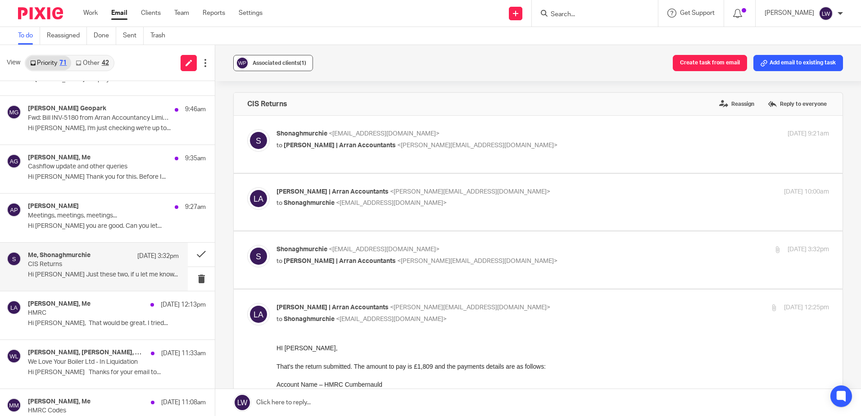
scroll to position [0, 0]
click at [291, 63] on span "Associated clients (1)" at bounding box center [280, 62] width 54 height 5
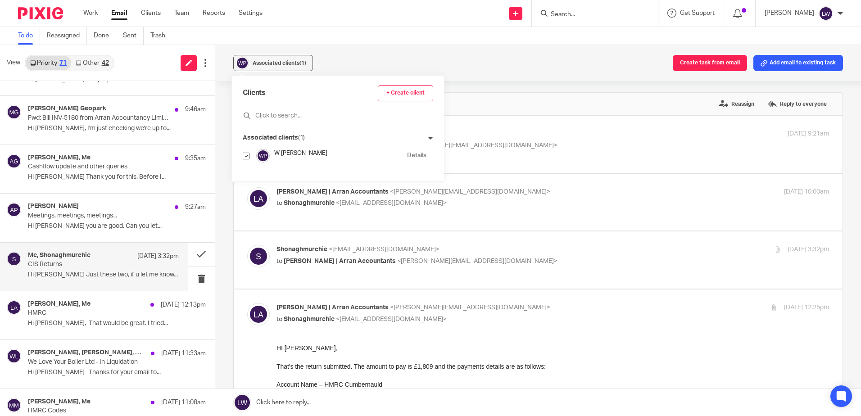
click at [360, 62] on div "Associated clients (1) Create task from email Add email to existing task" at bounding box center [538, 63] width 646 height 36
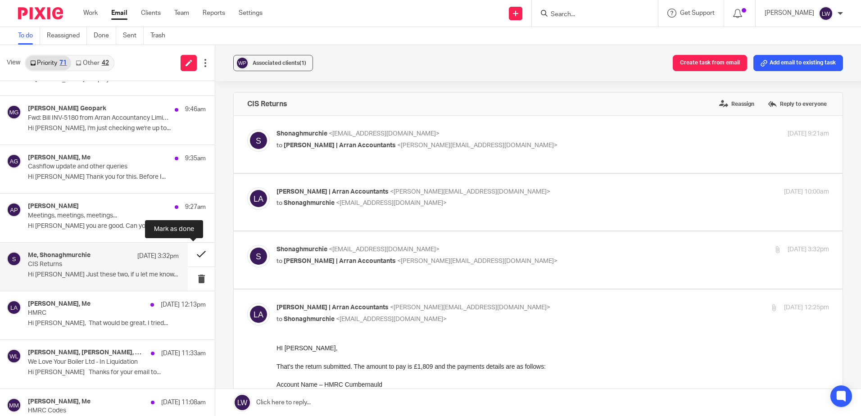
click at [192, 253] on button at bounding box center [201, 255] width 27 height 24
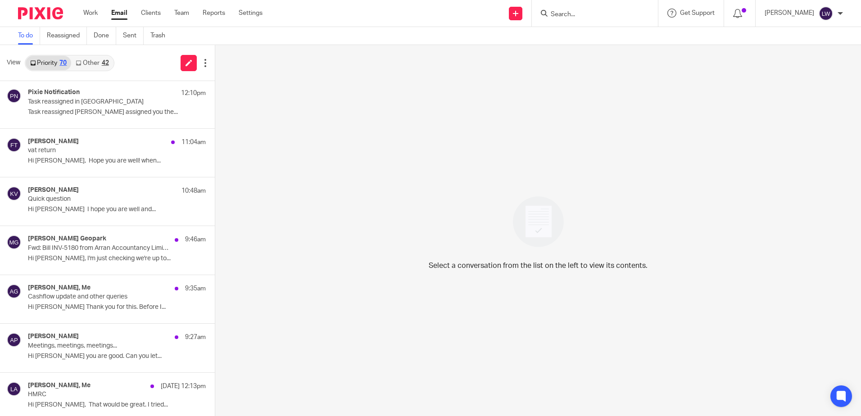
scroll to position [45, 0]
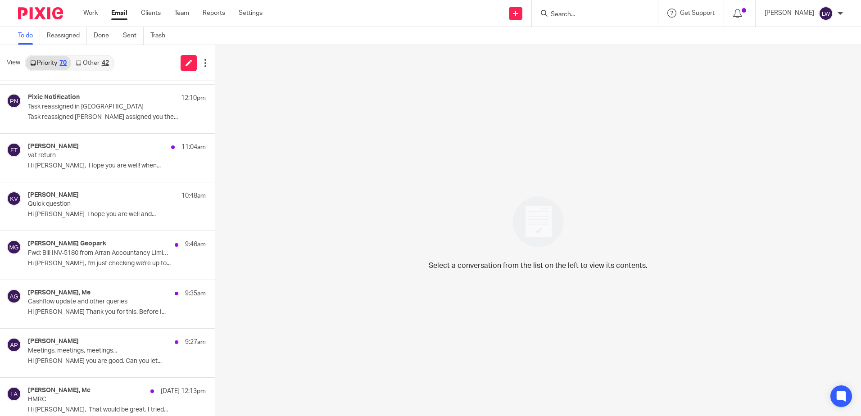
click at [615, 14] on input "Search" at bounding box center [590, 15] width 81 height 8
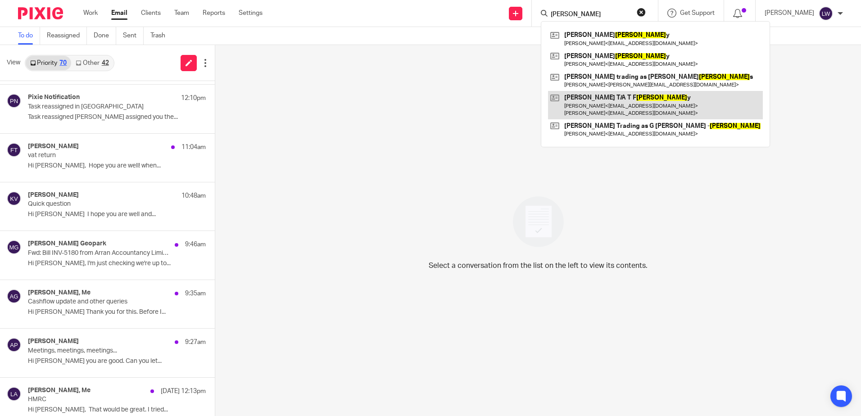
type input "joiner"
click at [602, 100] on link at bounding box center [655, 105] width 215 height 28
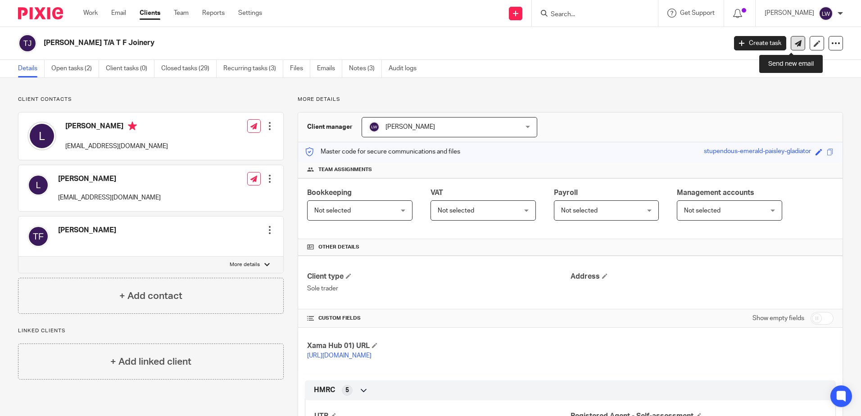
click at [795, 46] on icon at bounding box center [798, 43] width 7 height 7
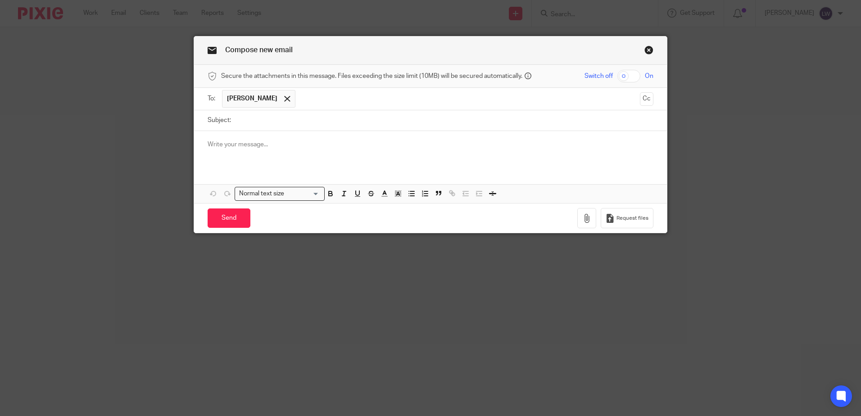
click at [255, 122] on input "Subject:" at bounding box center [444, 120] width 418 height 20
type input "CIS"
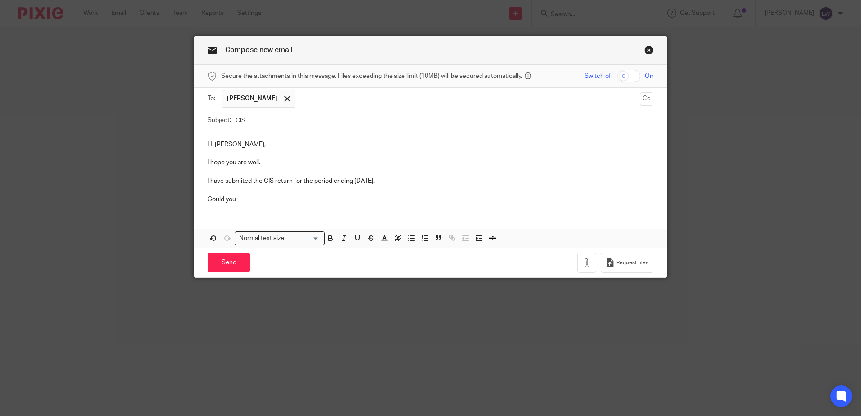
click at [229, 181] on p "I have submited the CIS return for the period ending 5th September 2025." at bounding box center [431, 180] width 446 height 9
click at [255, 199] on p "Could you" at bounding box center [431, 199] width 446 height 9
click at [406, 214] on div "Hi Laura, I hope you are well. I have submitted the CIS return for the period e…" at bounding box center [430, 189] width 473 height 117
drag, startPoint x: 422, startPoint y: 199, endPoint x: 488, endPoint y: 199, distance: 65.3
click at [488, 199] on p "Could you please pay £1,809.60 to the bank details below with the reference 120…" at bounding box center [431, 199] width 446 height 9
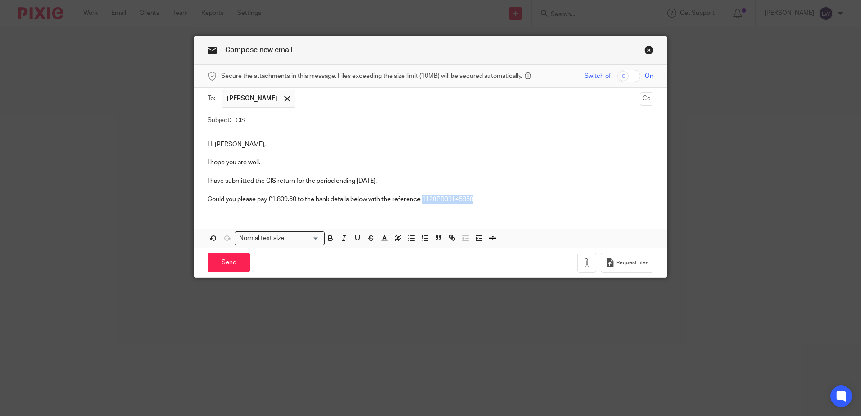
drag, startPoint x: 421, startPoint y: 198, endPoint x: 504, endPoint y: 197, distance: 82.4
click at [504, 197] on p "Could you please pay £1,809.60 to the bank details below with the reference 112…" at bounding box center [431, 199] width 446 height 9
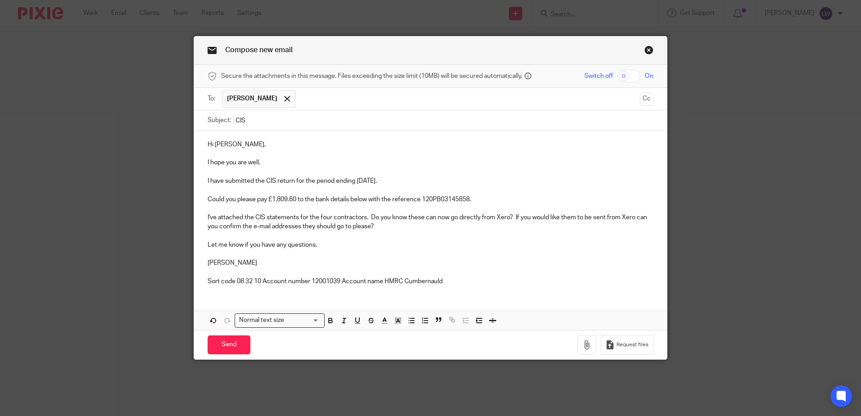
click at [260, 280] on p "Sort code 08 32 10 Account number 12001039 Account name HMRC Cumbernauld" at bounding box center [431, 281] width 446 height 9
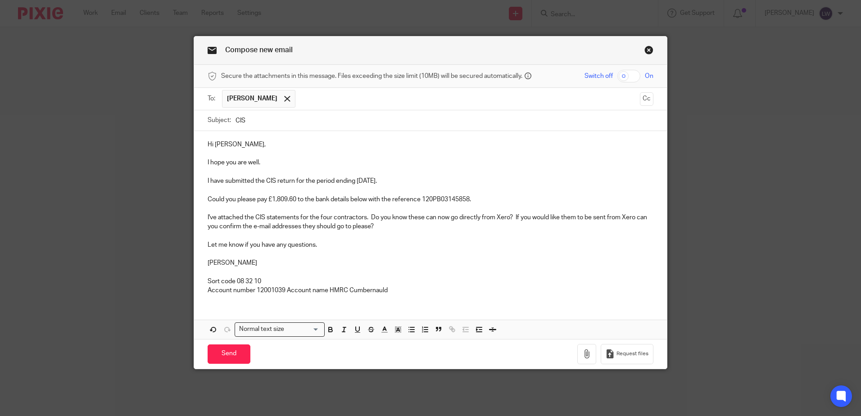
click at [284, 291] on p "Account number 12001039 Account name HMRC Cumbernauld" at bounding box center [431, 290] width 446 height 9
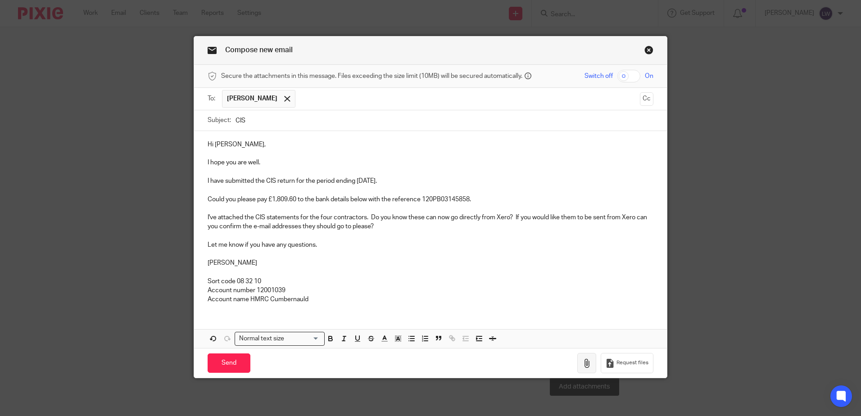
click at [584, 359] on icon "button" at bounding box center [586, 363] width 9 height 9
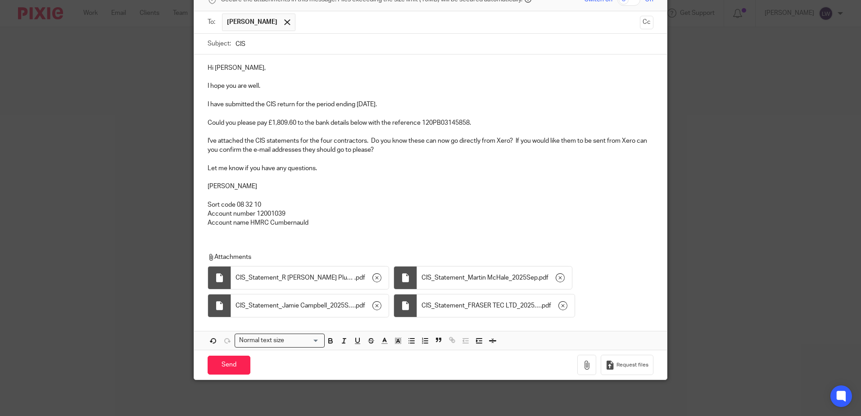
scroll to position [77, 0]
click at [227, 365] on input "Send" at bounding box center [229, 365] width 43 height 19
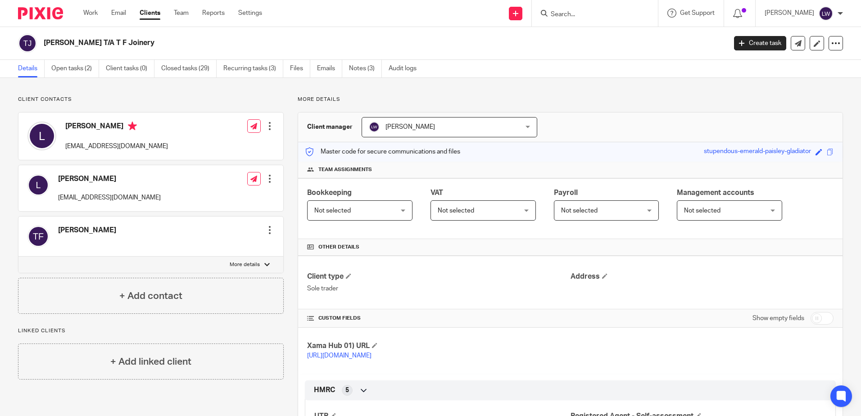
click at [67, 80] on div "Client contacts [PERSON_NAME] [EMAIL_ADDRESS][DOMAIN_NAME] Edit contact Create …" at bounding box center [430, 305] width 861 height 454
click at [67, 70] on link "Open tasks (2)" at bounding box center [75, 69] width 48 height 18
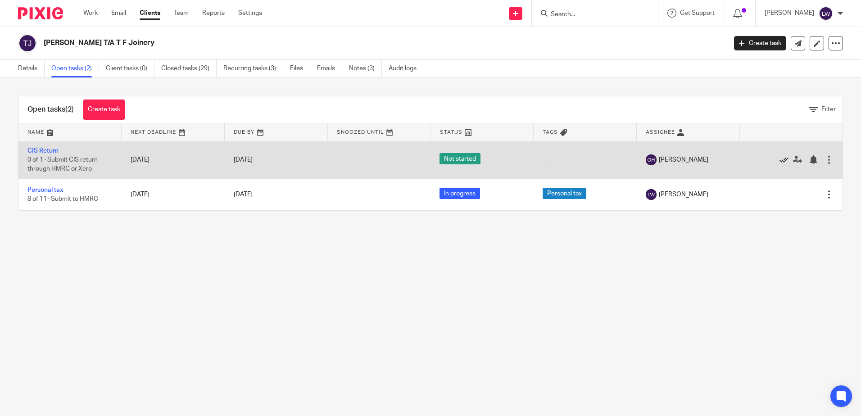
click at [779, 160] on icon at bounding box center [783, 159] width 9 height 9
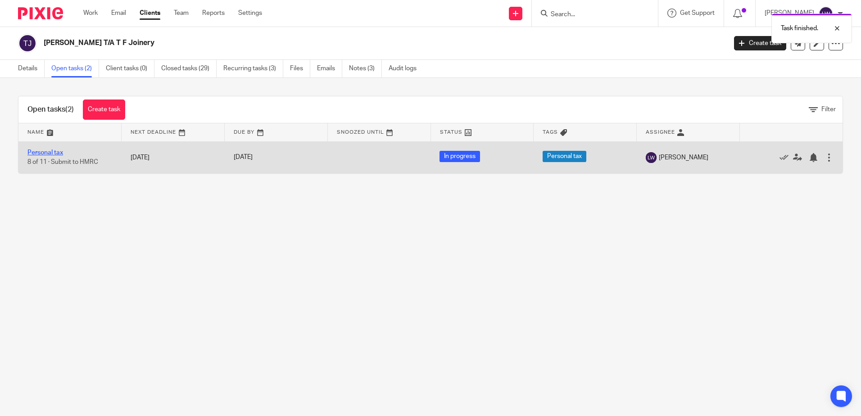
click at [42, 151] on link "Personal tax" at bounding box center [45, 152] width 36 height 6
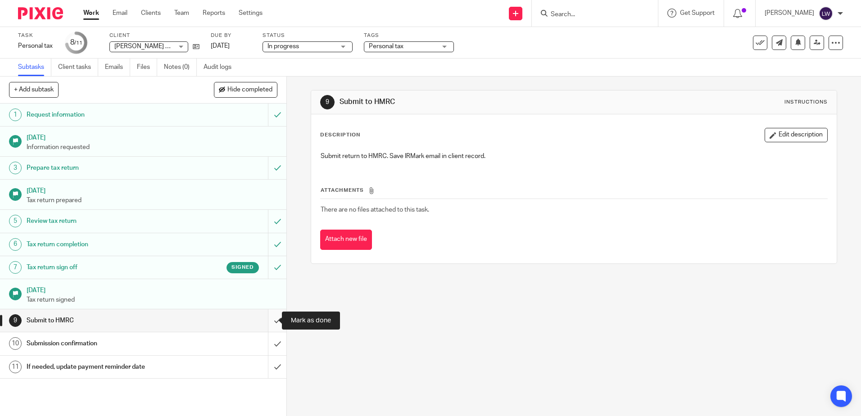
click at [271, 319] on input "submit" at bounding box center [143, 320] width 286 height 23
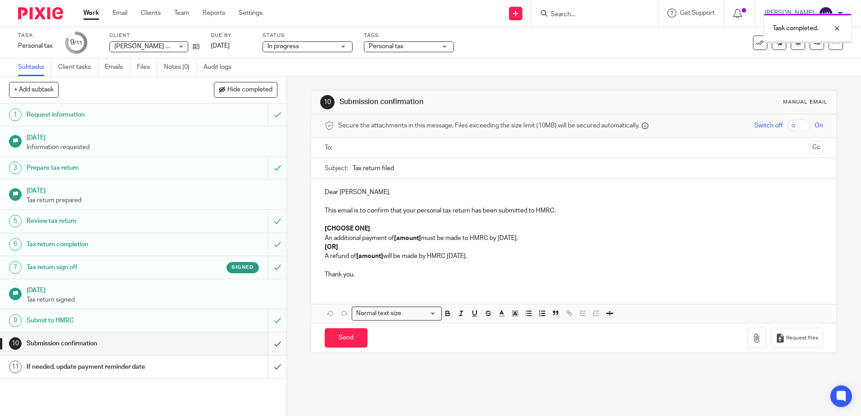
click at [268, 345] on input "submit" at bounding box center [143, 343] width 286 height 23
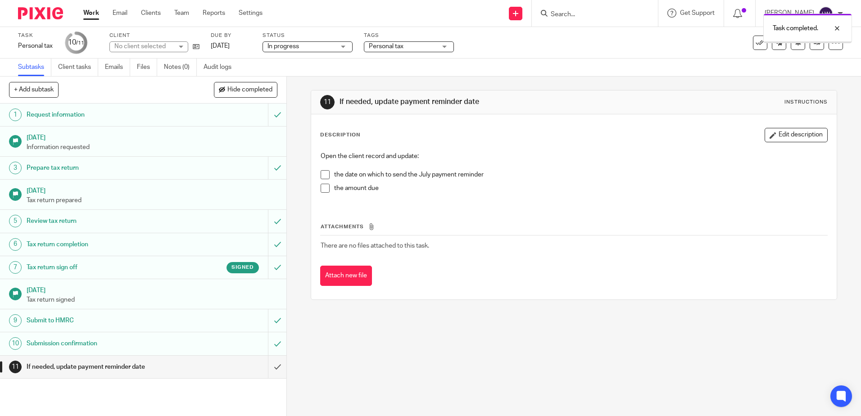
click at [266, 367] on input "submit" at bounding box center [143, 367] width 286 height 23
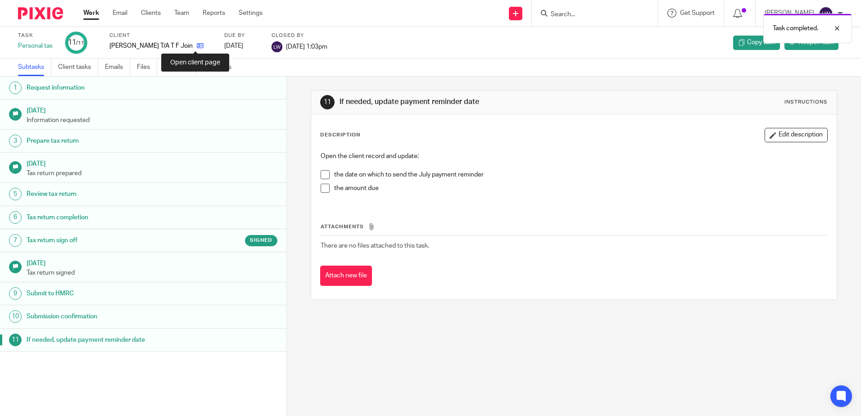
click at [197, 46] on icon at bounding box center [200, 45] width 7 height 7
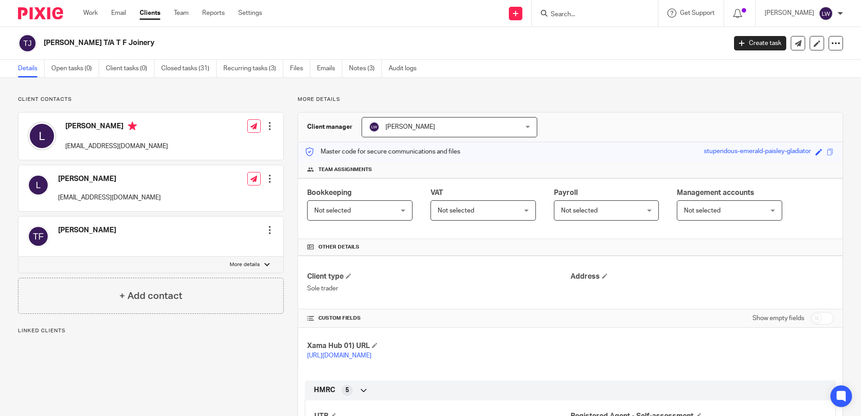
click at [120, 13] on link "Email" at bounding box center [118, 13] width 15 height 9
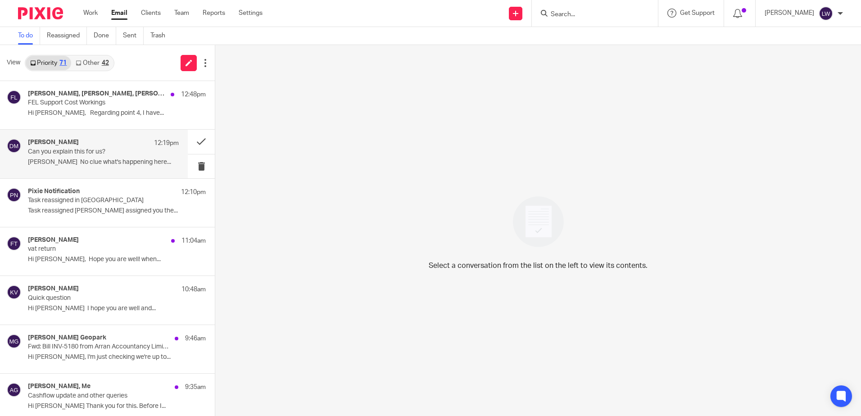
click at [79, 156] on div "[PERSON_NAME] 12:19pm Can you explain this for us? [PERSON_NAME] No clue what's…" at bounding box center [103, 154] width 151 height 30
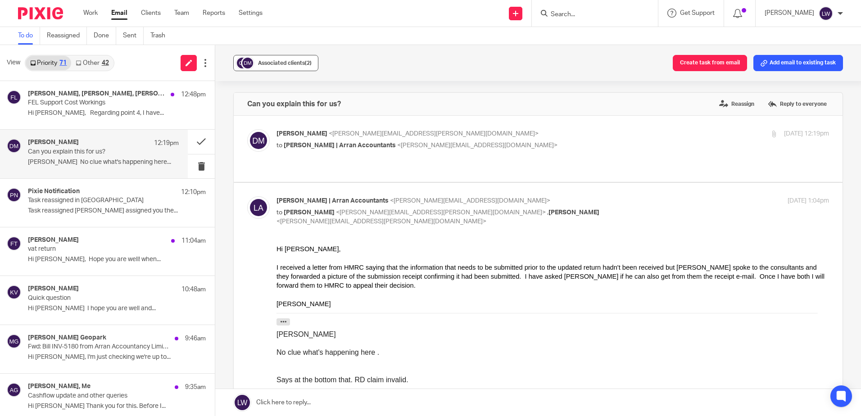
click at [272, 64] on span "Associated clients (2)" at bounding box center [285, 62] width 54 height 5
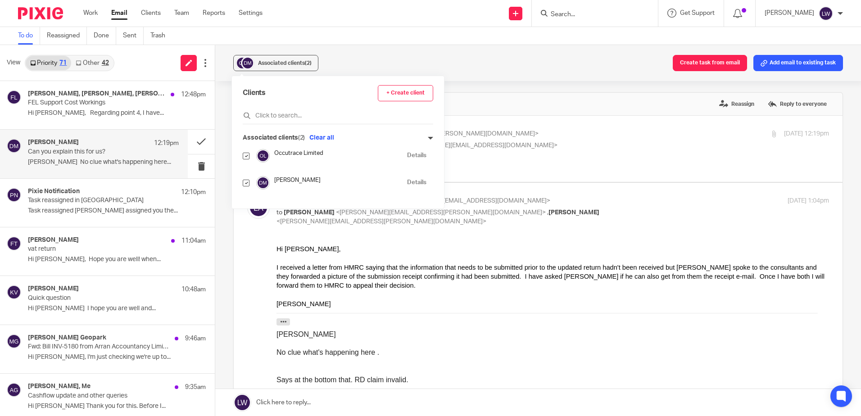
click at [246, 181] on input "checkbox" at bounding box center [246, 183] width 7 height 7
checkbox input "false"
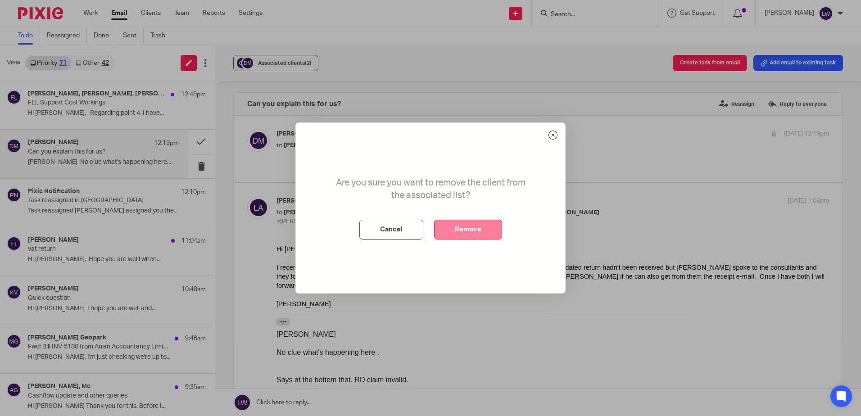
click at [463, 225] on button "Remove" at bounding box center [468, 230] width 68 height 20
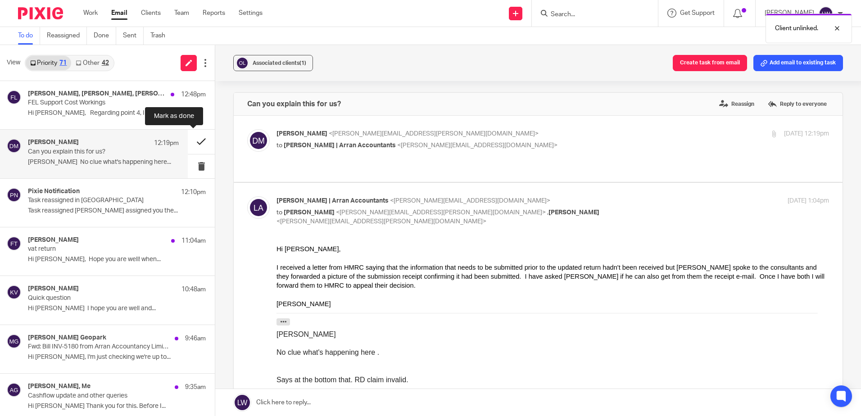
click at [192, 140] on button at bounding box center [201, 142] width 27 height 24
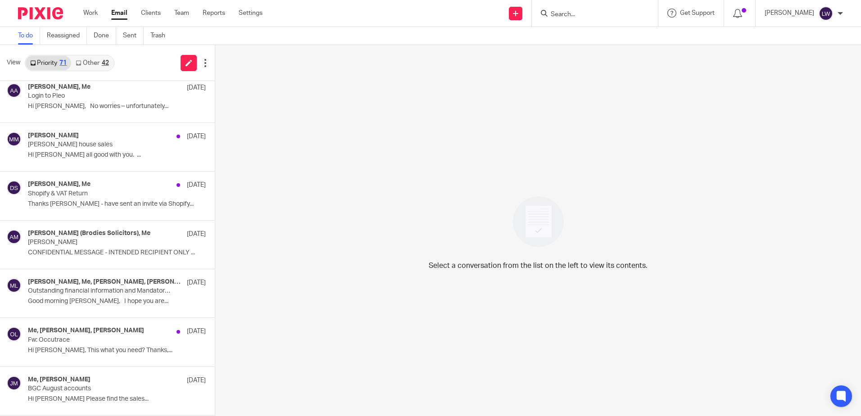
scroll to position [1077, 0]
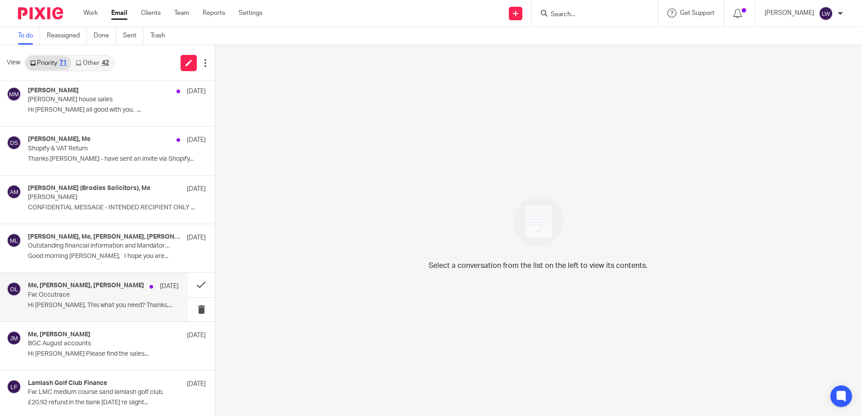
drag, startPoint x: 68, startPoint y: 292, endPoint x: 76, endPoint y: 292, distance: 7.2
click at [68, 292] on p "Fw: Occutrace" at bounding box center [88, 295] width 121 height 8
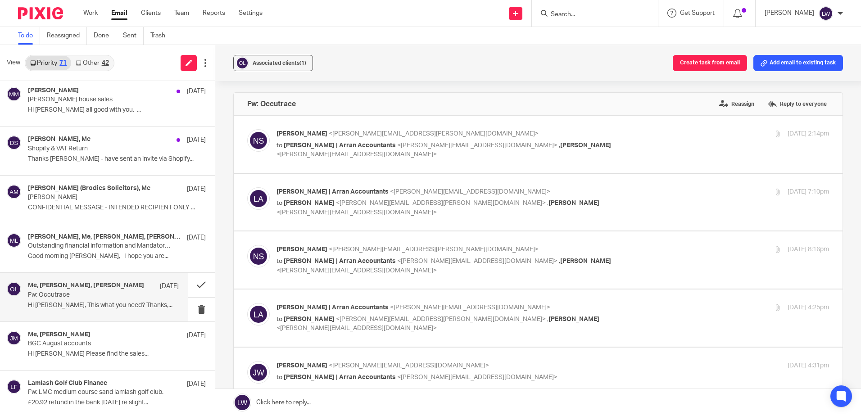
scroll to position [0, 0]
click at [190, 283] on button at bounding box center [201, 285] width 27 height 24
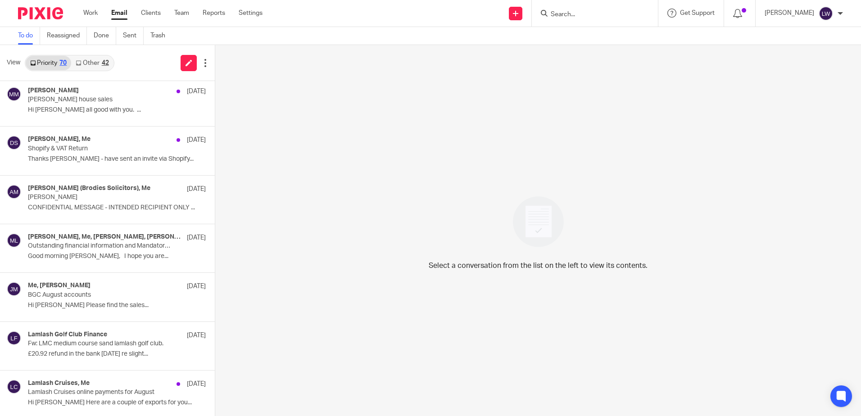
click at [592, 8] on form at bounding box center [598, 13] width 96 height 11
click at [591, 10] on form at bounding box center [598, 13] width 96 height 11
click at [589, 14] on input "Search" at bounding box center [590, 15] width 81 height 8
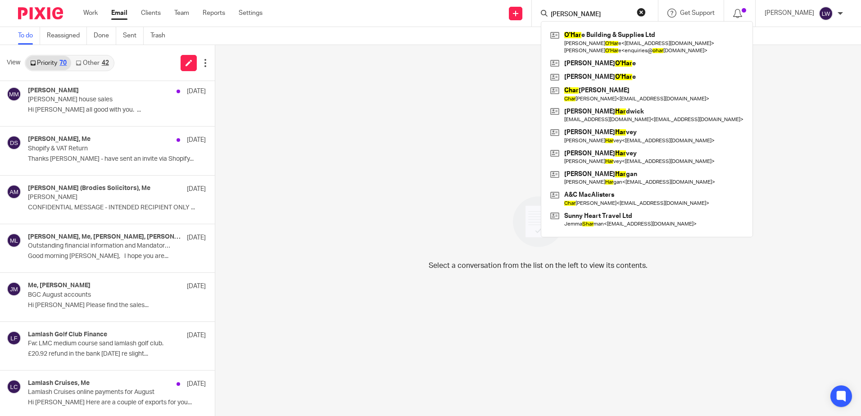
type input "o'hare"
click button "submit" at bounding box center [0, 0] width 0 height 0
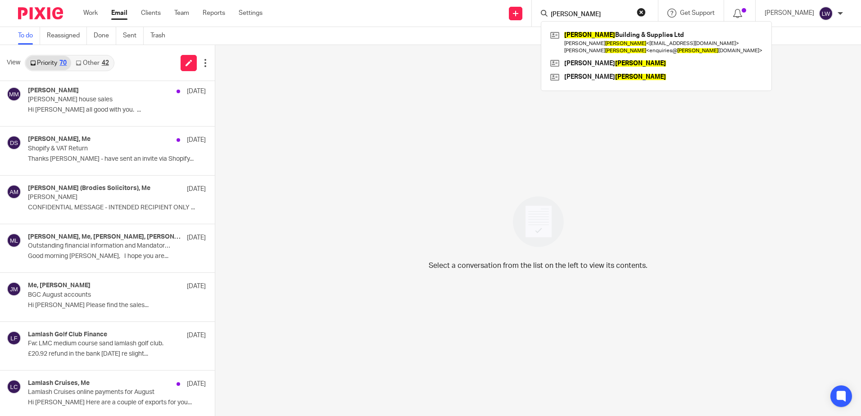
click at [112, 10] on link "Email" at bounding box center [119, 13] width 16 height 9
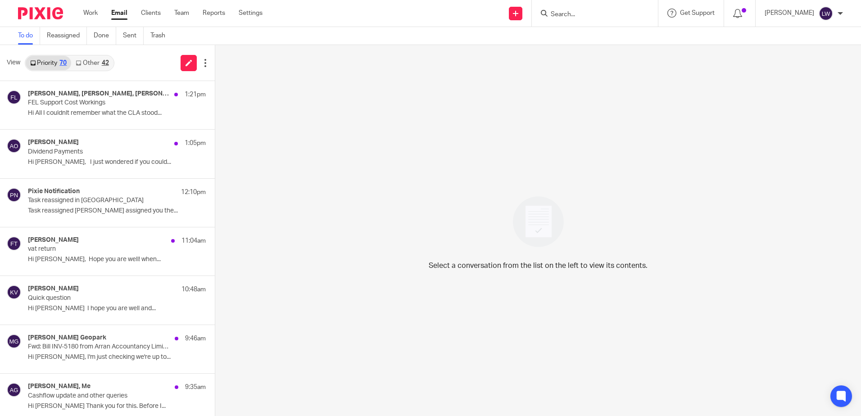
click at [95, 60] on link "Other 42" at bounding box center [92, 63] width 42 height 14
